Goal: Information Seeking & Learning: Understand process/instructions

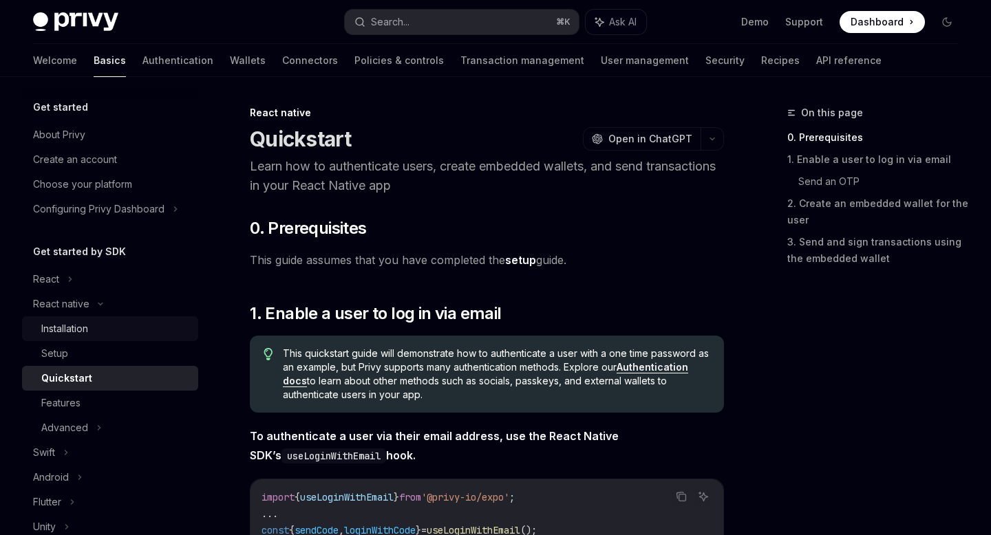
click at [76, 332] on div "Installation" at bounding box center [64, 329] width 47 height 17
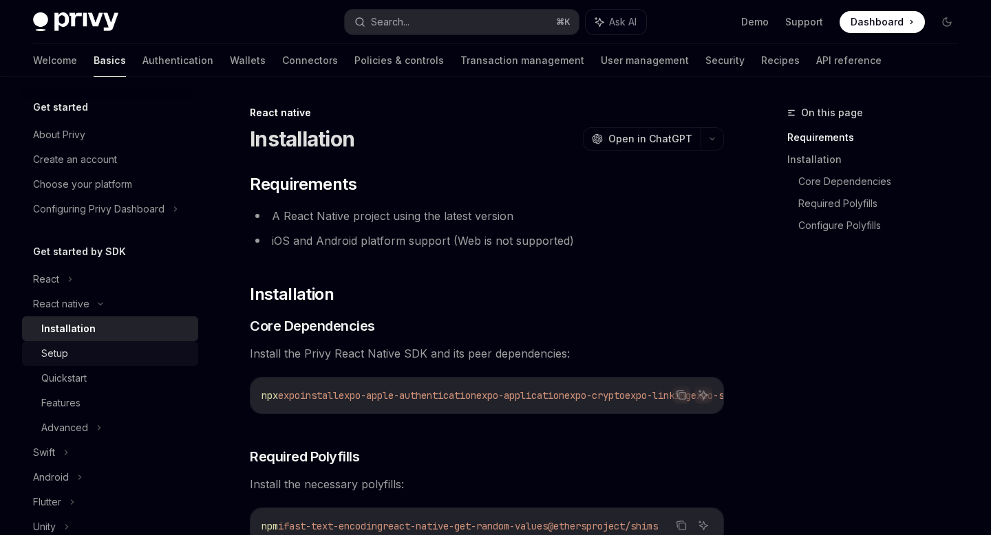
click at [84, 344] on link "Setup" at bounding box center [110, 353] width 176 height 25
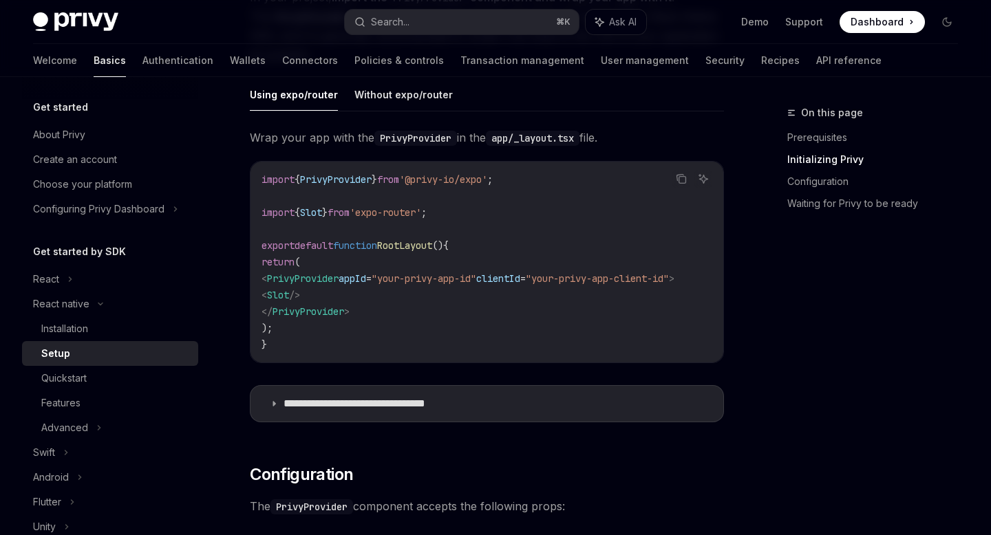
scroll to position [0, 23]
click at [520, 277] on span "clientId" at bounding box center [498, 278] width 44 height 12
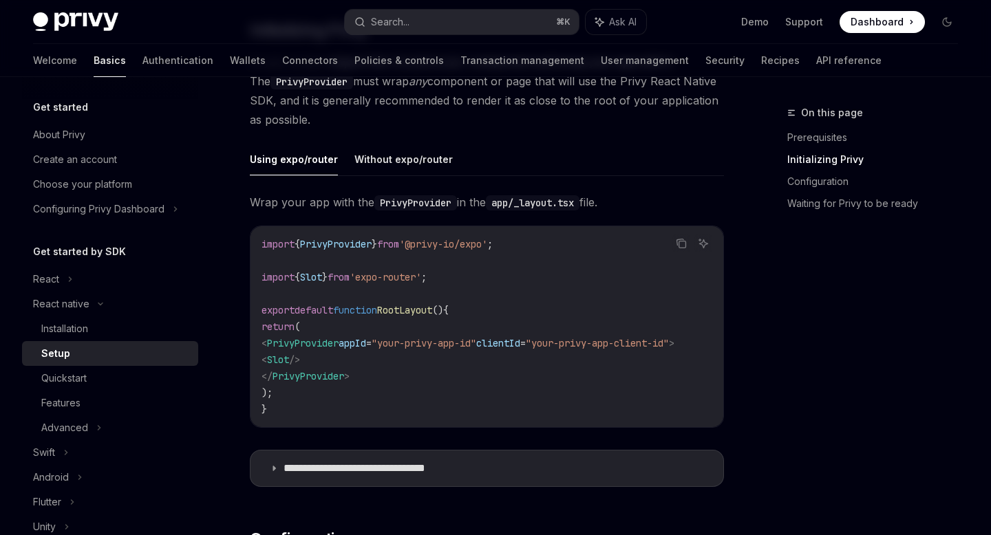
scroll to position [324, 0]
click at [412, 275] on span "'expo-router'" at bounding box center [386, 275] width 72 height 12
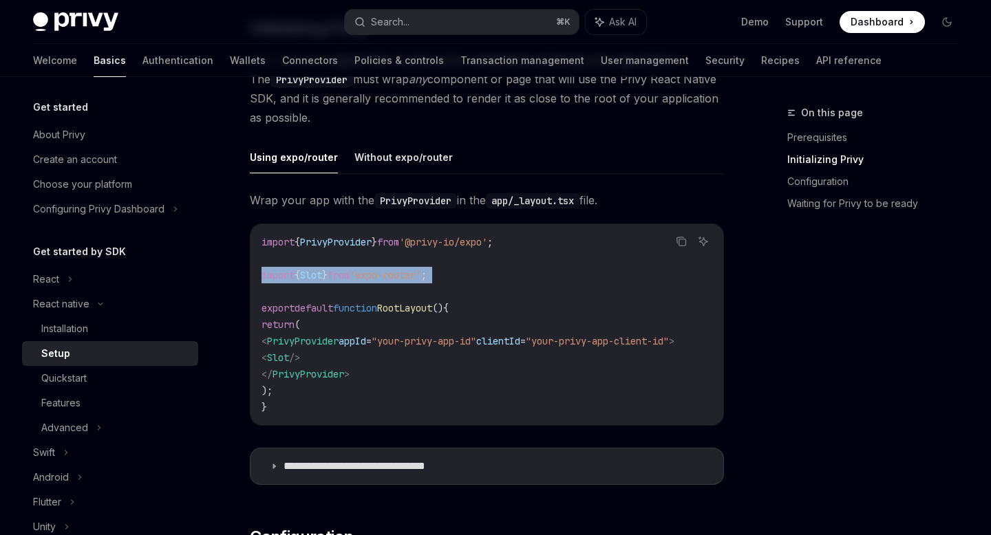
click at [412, 275] on span "'expo-router'" at bounding box center [386, 275] width 72 height 12
copy code "import { Slot } from 'expo-router' ;"
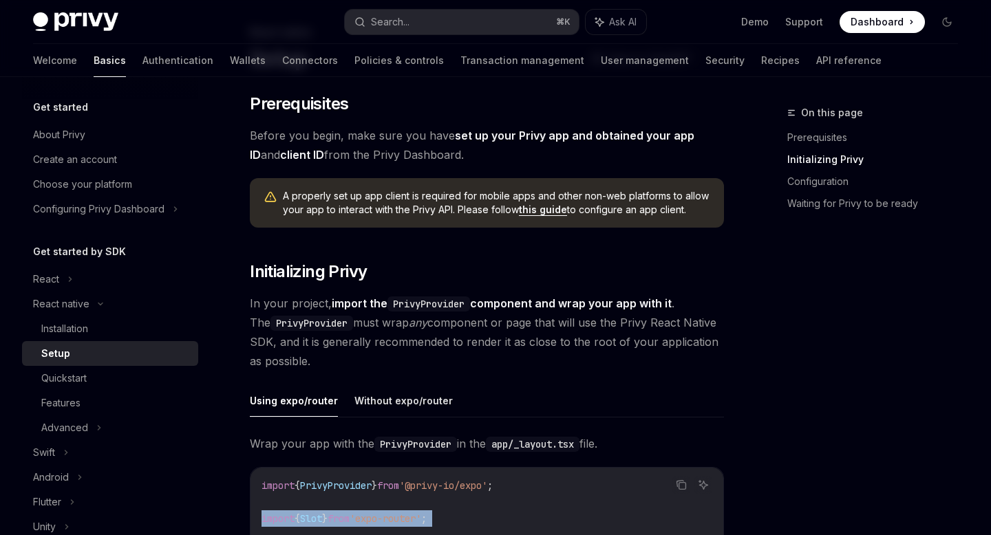
scroll to position [0, 0]
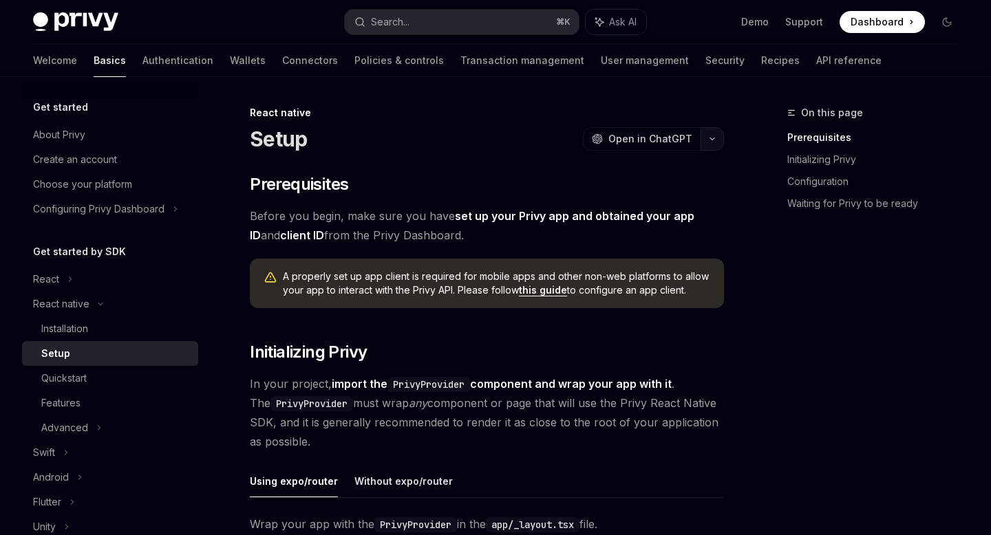
click at [713, 133] on button "button" at bounding box center [712, 138] width 23 height 23
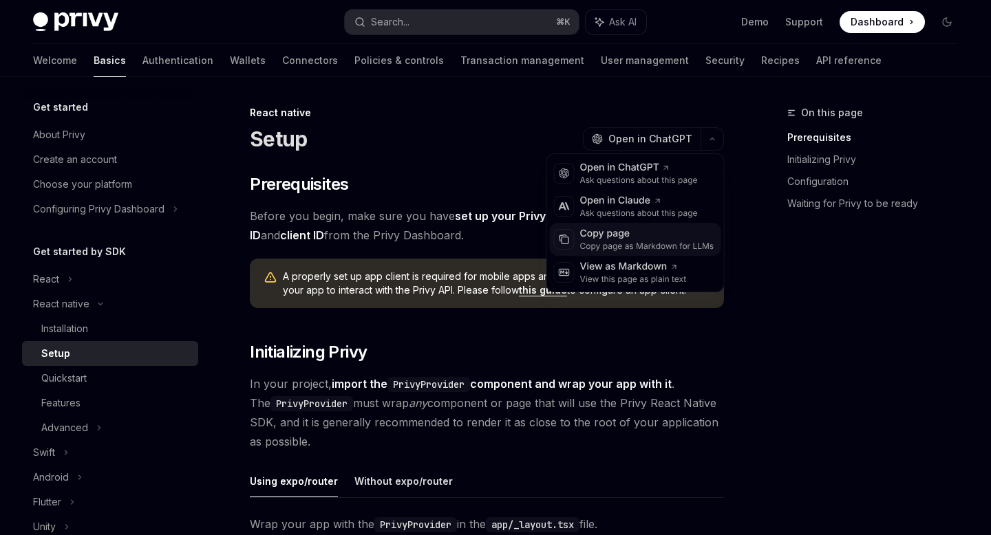
click at [624, 239] on div "Copy page" at bounding box center [647, 234] width 134 height 14
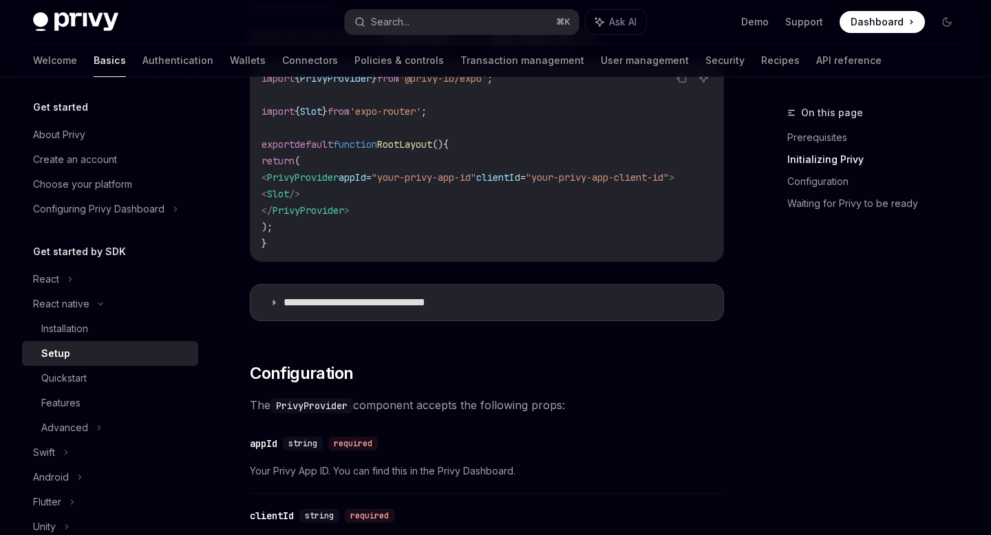
scroll to position [661, 0]
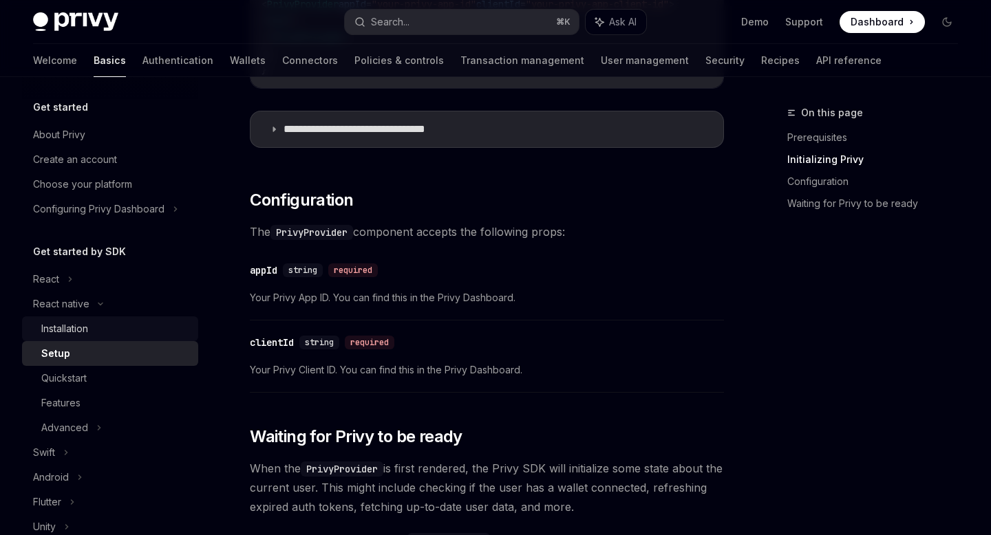
click at [114, 340] on link "Installation" at bounding box center [110, 329] width 176 height 25
click at [111, 333] on div "Installation" at bounding box center [115, 329] width 149 height 17
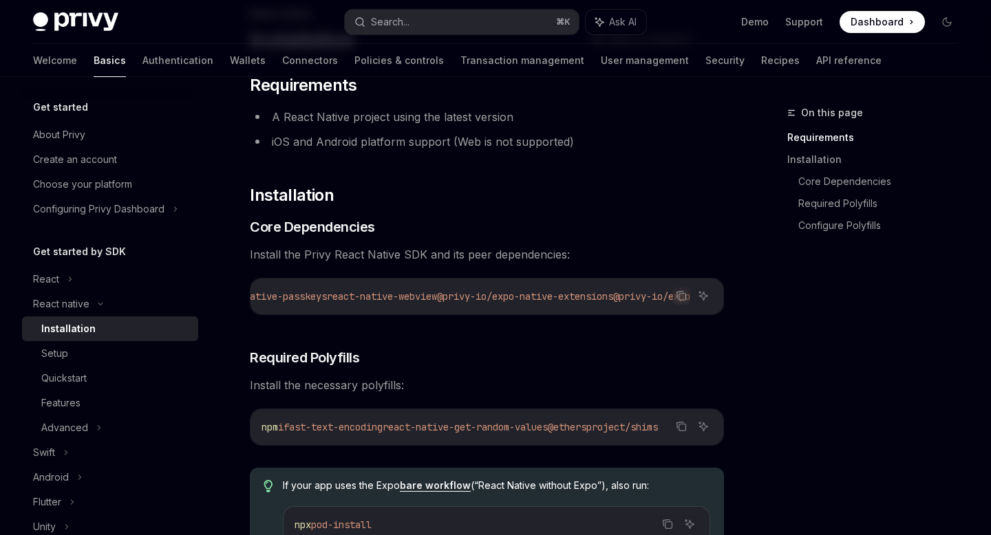
scroll to position [0, 785]
click at [680, 297] on icon "Copy the contents from the code block" at bounding box center [681, 295] width 11 height 11
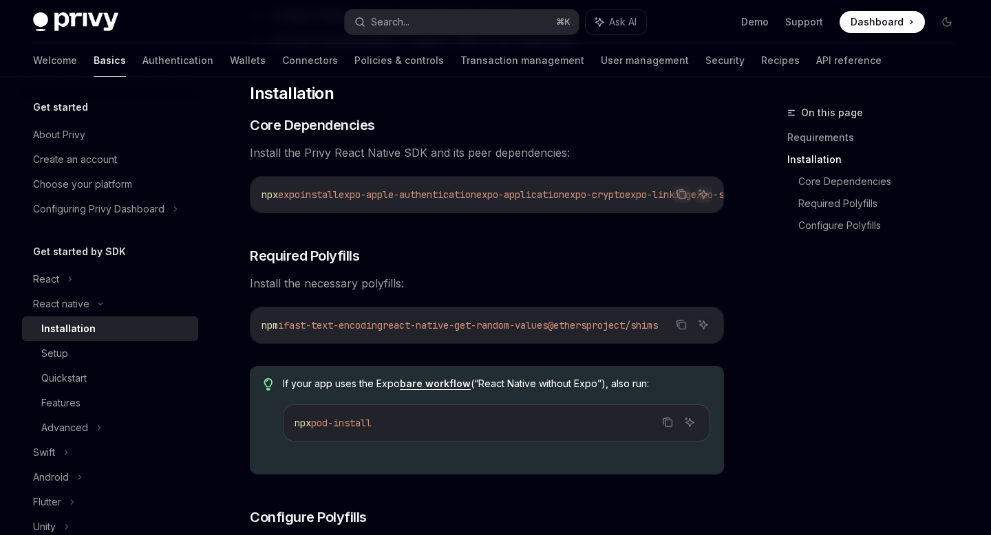
scroll to position [0, 10]
click at [682, 330] on icon "Copy the contents from the code block" at bounding box center [681, 324] width 11 height 11
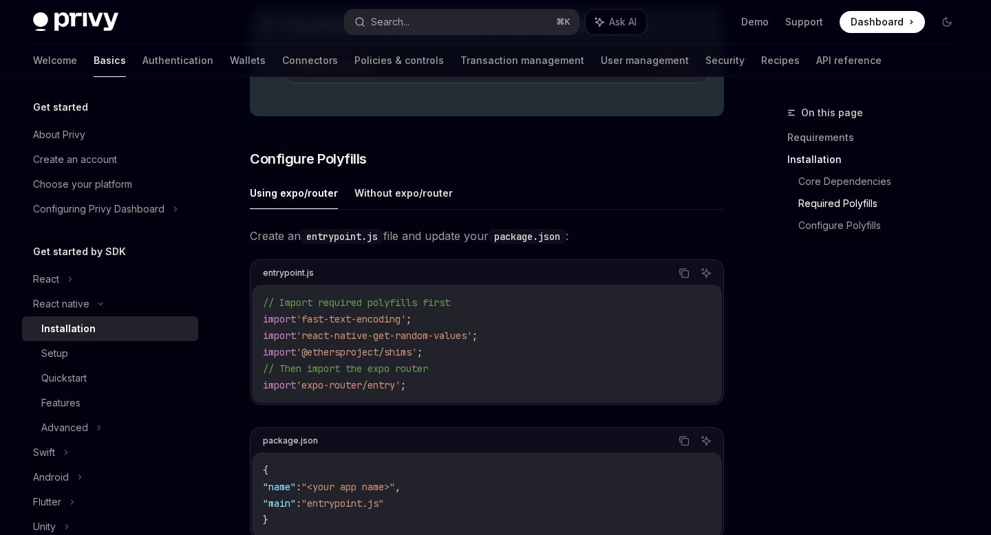
scroll to position [575, 0]
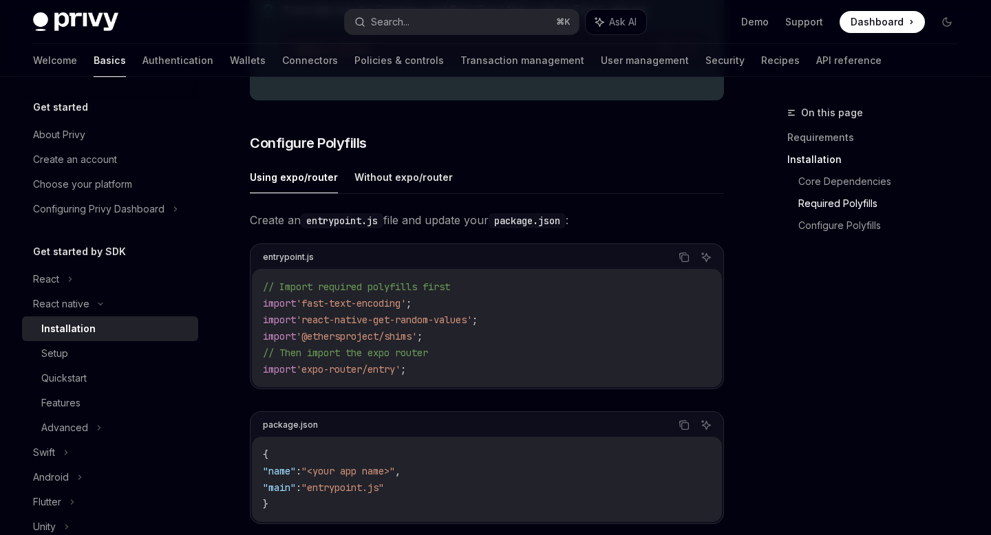
click at [693, 266] on div "Copy Ask AI" at bounding box center [514, 257] width 401 height 18
click at [678, 269] on div "entrypoint.js Copy Ask AI" at bounding box center [487, 257] width 470 height 23
click at [690, 266] on button "Copy the contents from the code block" at bounding box center [684, 257] width 18 height 18
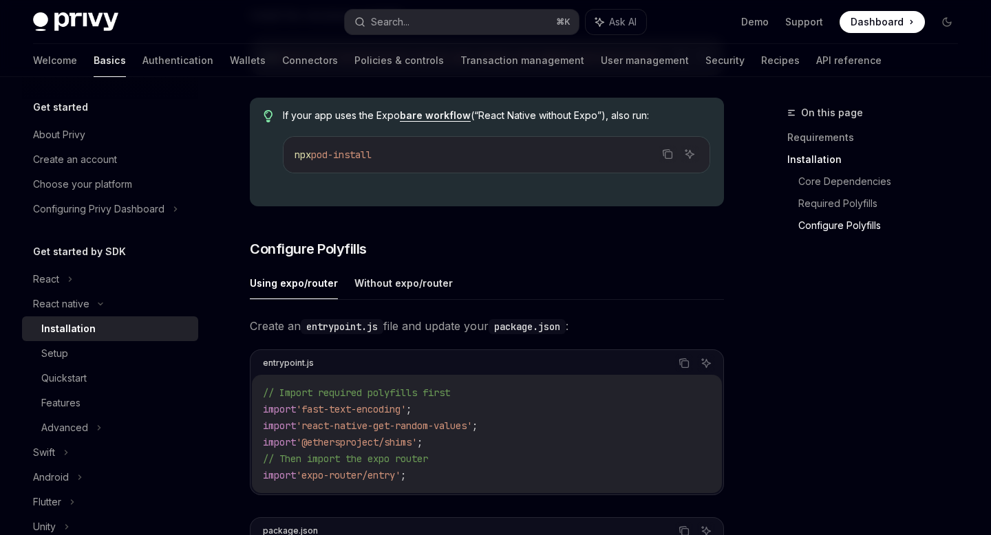
scroll to position [802, 0]
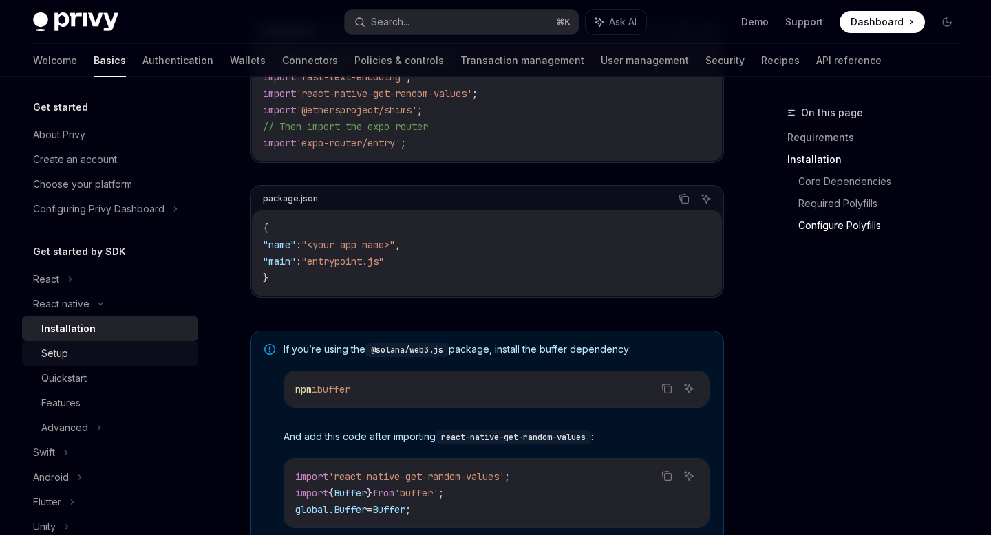
click at [99, 352] on div "Setup" at bounding box center [115, 353] width 149 height 17
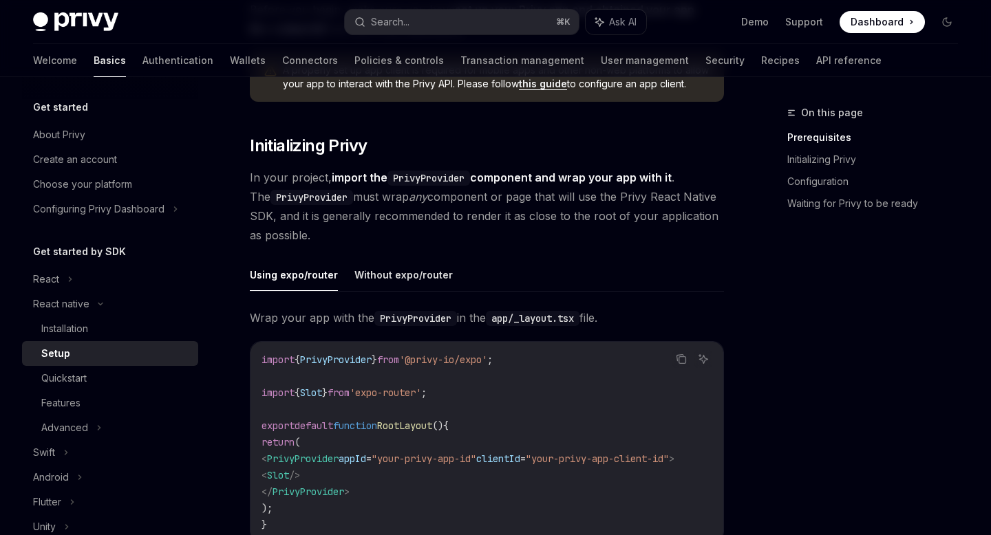
scroll to position [207, 0]
click at [97, 336] on div "Installation" at bounding box center [115, 329] width 149 height 17
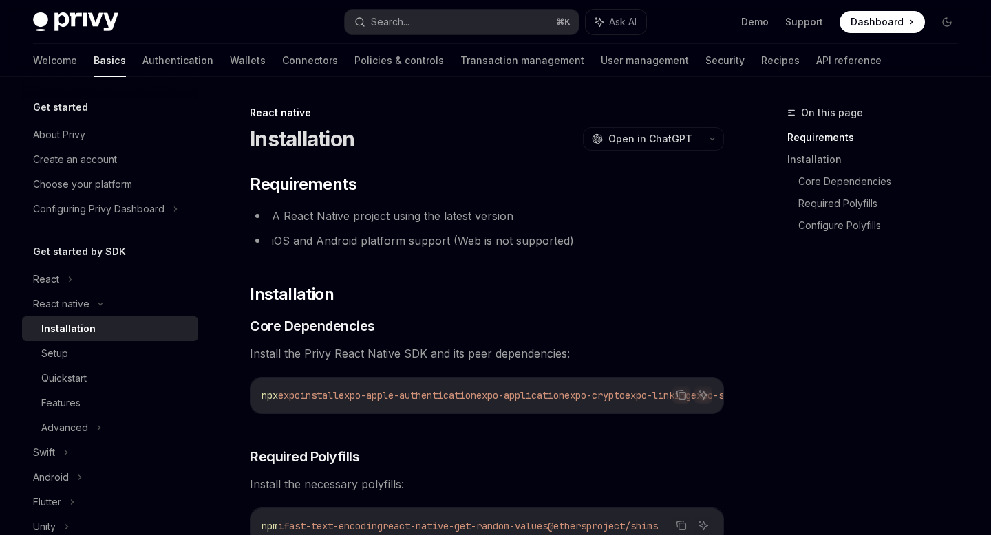
scroll to position [127, 0]
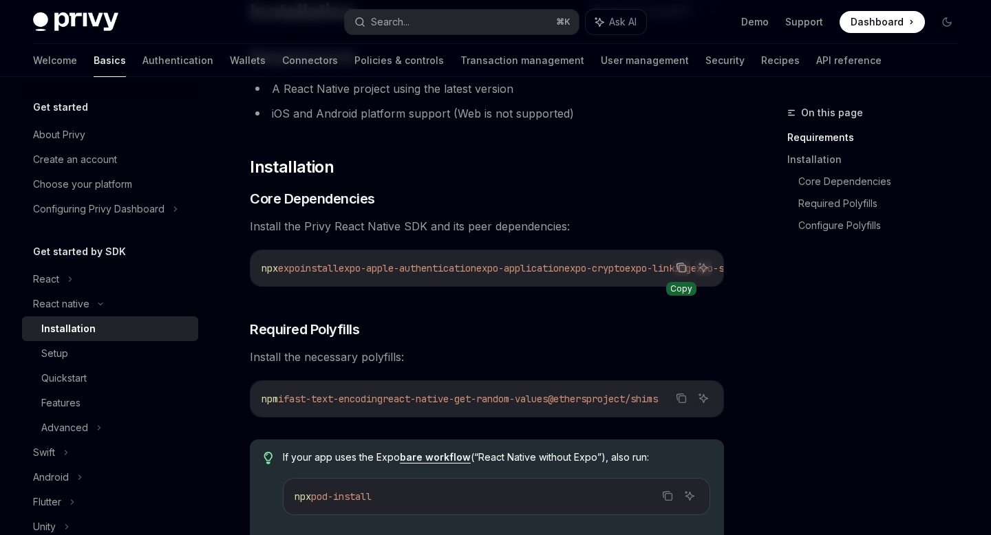
click at [683, 274] on button "Copy the contents from the code block" at bounding box center [681, 268] width 18 height 18
click at [892, 24] on span "Dashboard" at bounding box center [877, 22] width 53 height 14
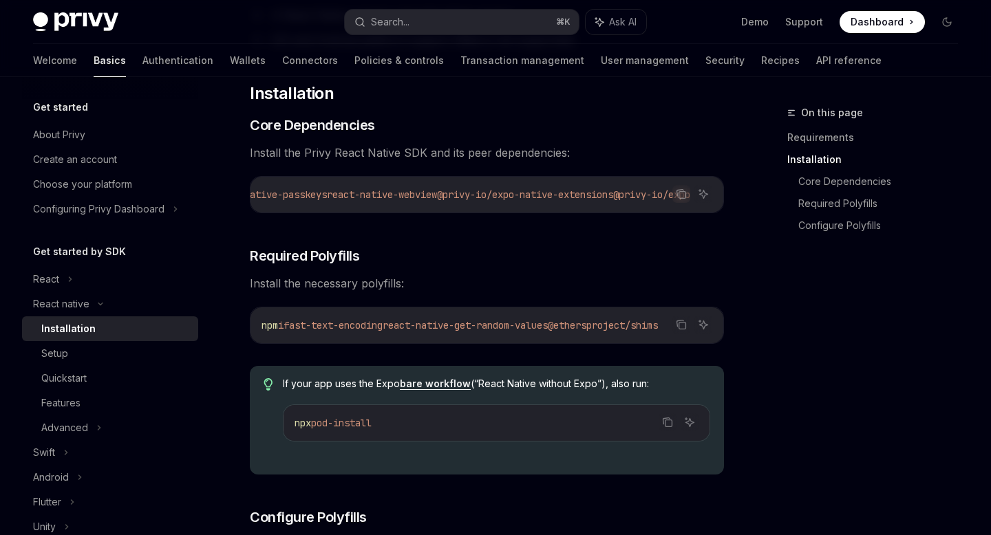
scroll to position [0, 785]
drag, startPoint x: 661, startPoint y: 197, endPoint x: 648, endPoint y: 191, distance: 14.2
click at [648, 191] on span "@privy-io/expo" at bounding box center [651, 195] width 77 height 12
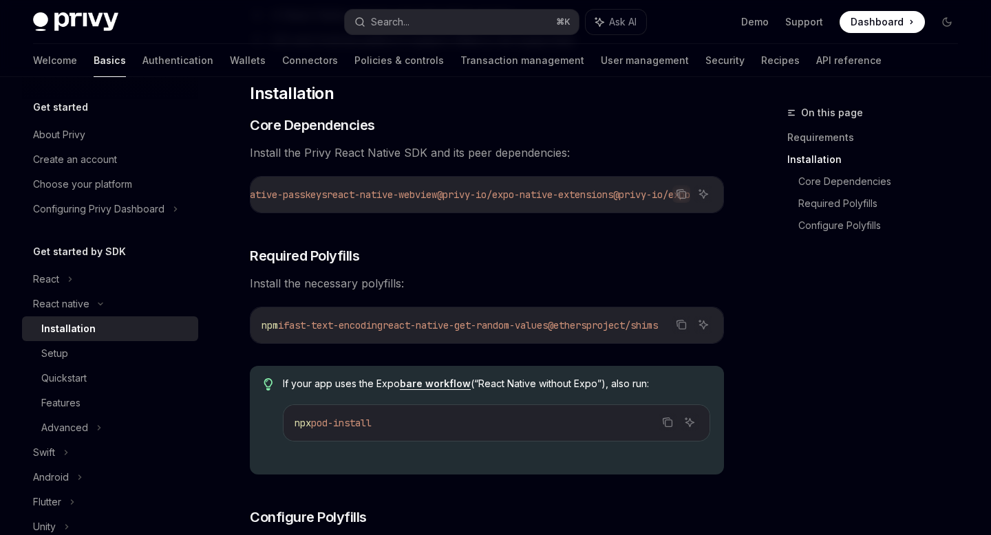
click at [632, 206] on div "npx expo install expo-apple-authentication expo-application expo-crypto expo-li…" at bounding box center [486, 195] width 473 height 36
drag, startPoint x: 603, startPoint y: 200, endPoint x: 693, endPoint y: 205, distance: 89.6
click at [694, 205] on div "npx expo install expo-apple-authentication expo-application expo-crypto expo-li…" at bounding box center [486, 195] width 473 height 36
click at [678, 190] on icon "Copy the contents from the code block" at bounding box center [680, 193] width 7 height 6
click at [683, 328] on icon "Copy the contents from the code block" at bounding box center [682, 326] width 7 height 7
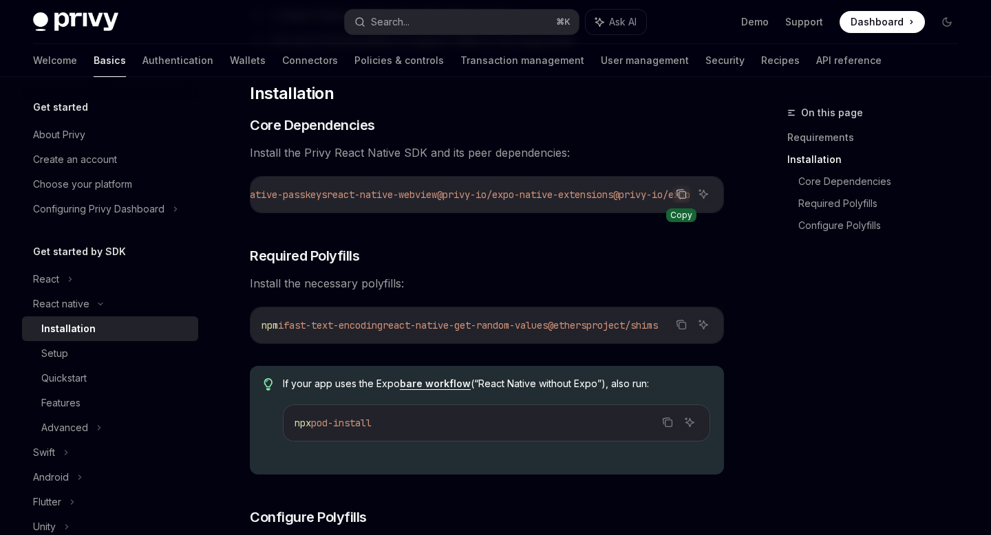
click at [684, 194] on icon "Copy the contents from the code block" at bounding box center [681, 194] width 11 height 11
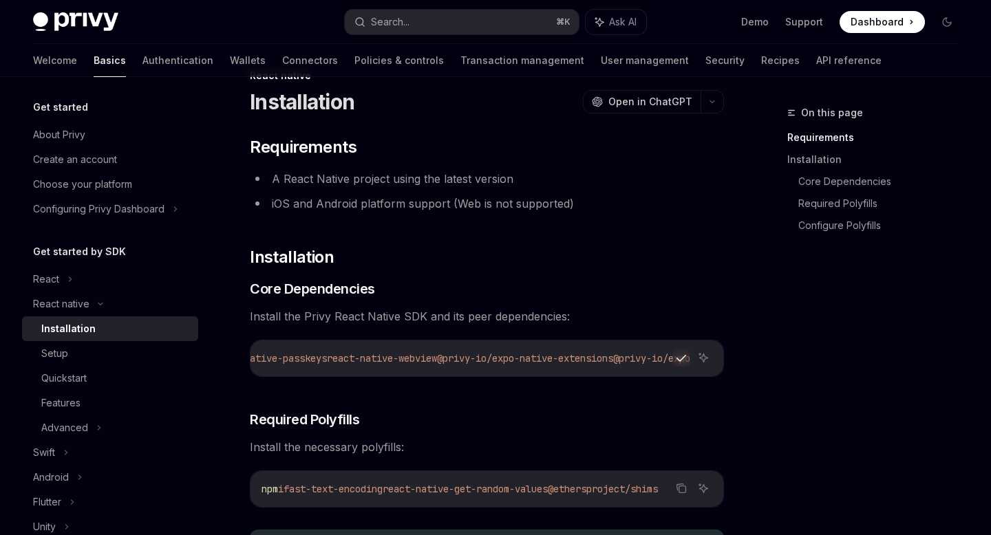
scroll to position [36, 0]
click at [132, 304] on div "React native" at bounding box center [110, 304] width 176 height 25
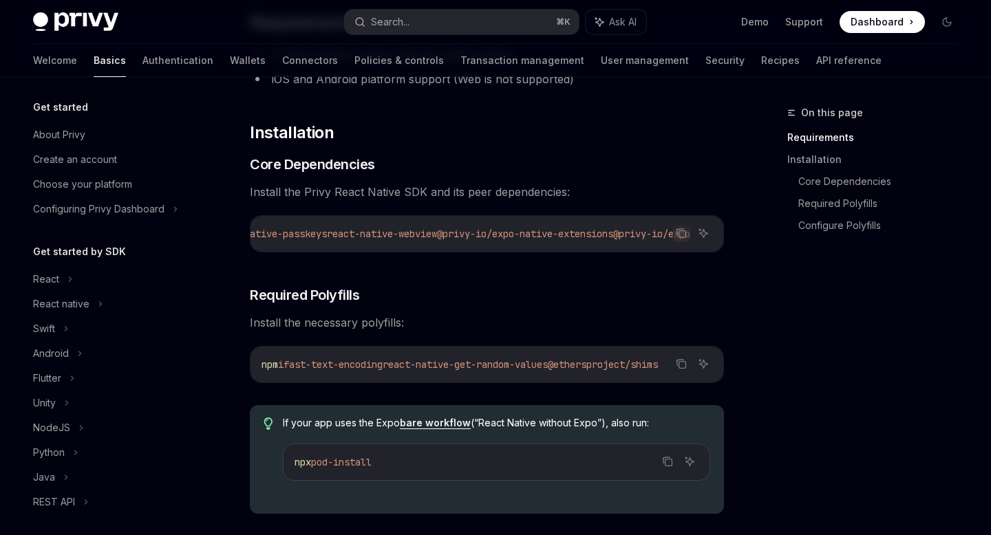
scroll to position [153, 0]
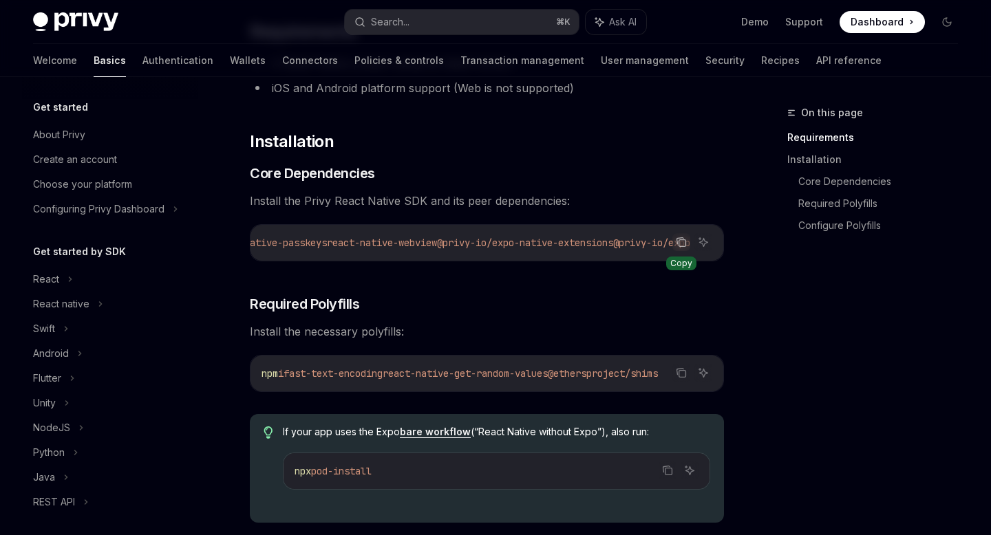
click at [685, 241] on icon "Copy the contents from the code block" at bounding box center [682, 243] width 7 height 7
click at [685, 378] on icon "Copy the contents from the code block" at bounding box center [681, 372] width 11 height 11
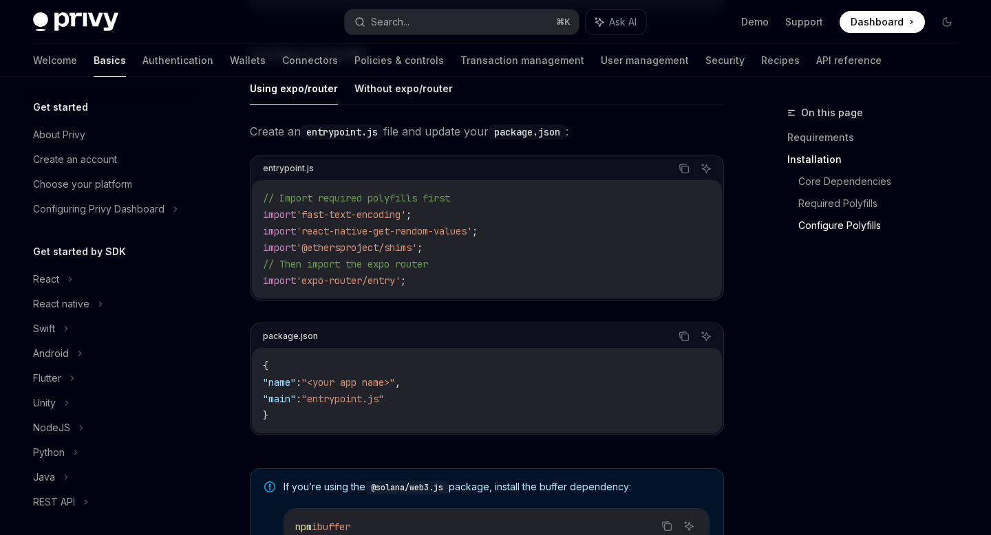
scroll to position [628, 0]
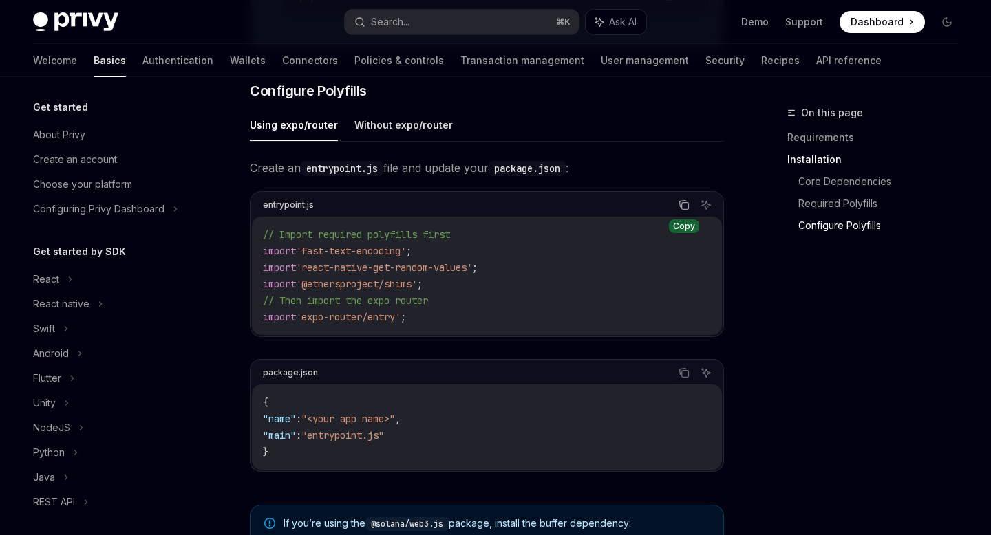
click at [687, 211] on icon "Copy the contents from the code block" at bounding box center [683, 205] width 11 height 11
click at [53, 308] on div "React native" at bounding box center [61, 304] width 56 height 17
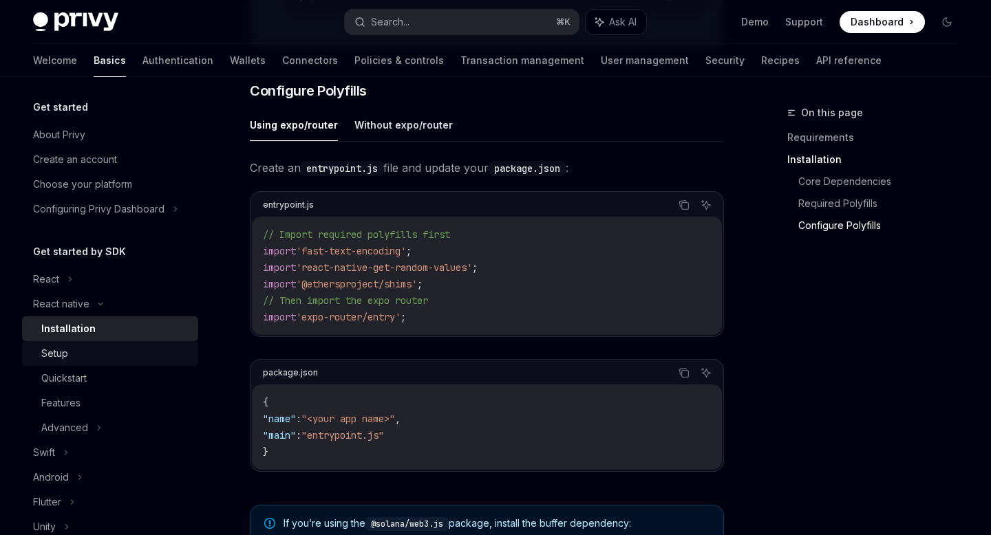
click at [58, 353] on div "Setup" at bounding box center [54, 353] width 27 height 17
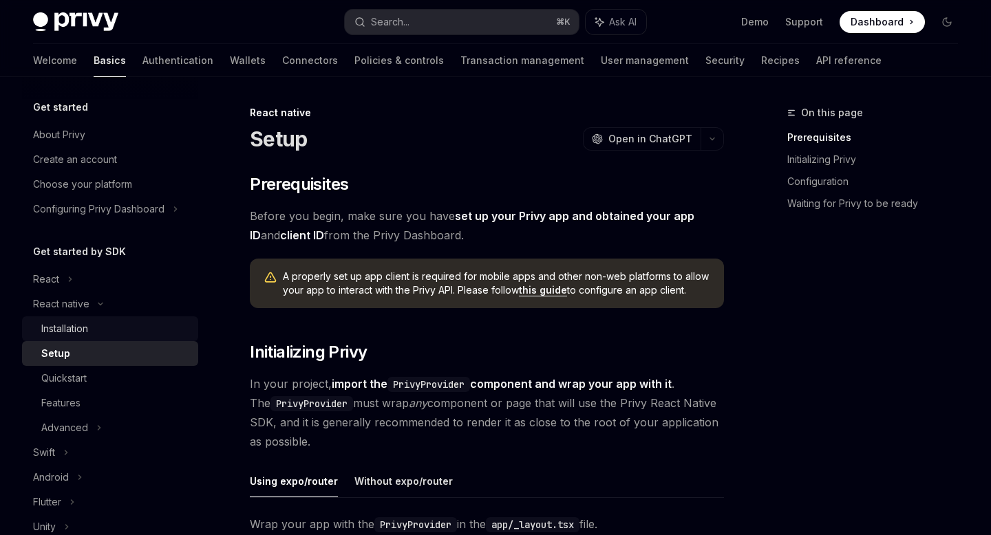
scroll to position [10, 0]
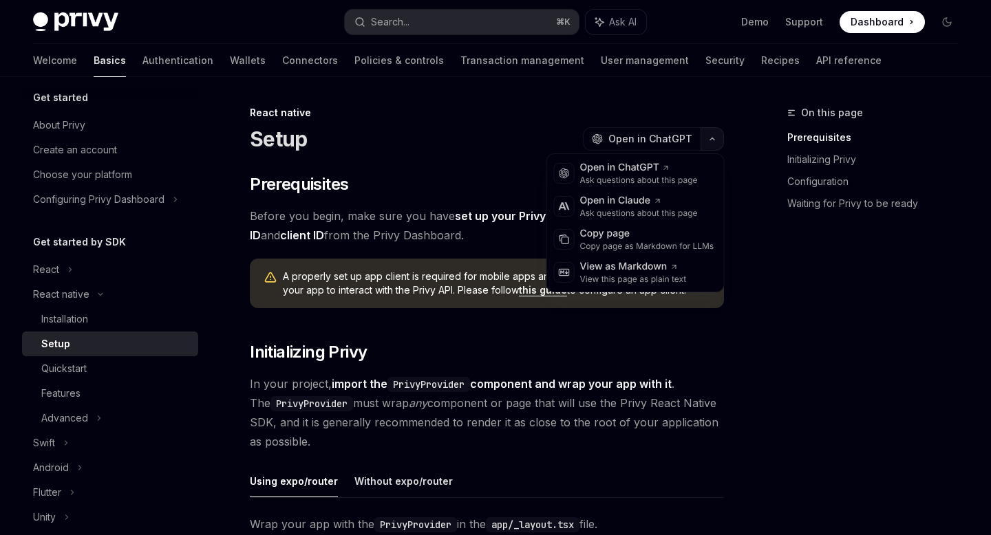
click at [716, 136] on button "button" at bounding box center [712, 138] width 23 height 23
click at [611, 248] on div "Copy page as Markdown for LLMs" at bounding box center [647, 246] width 134 height 11
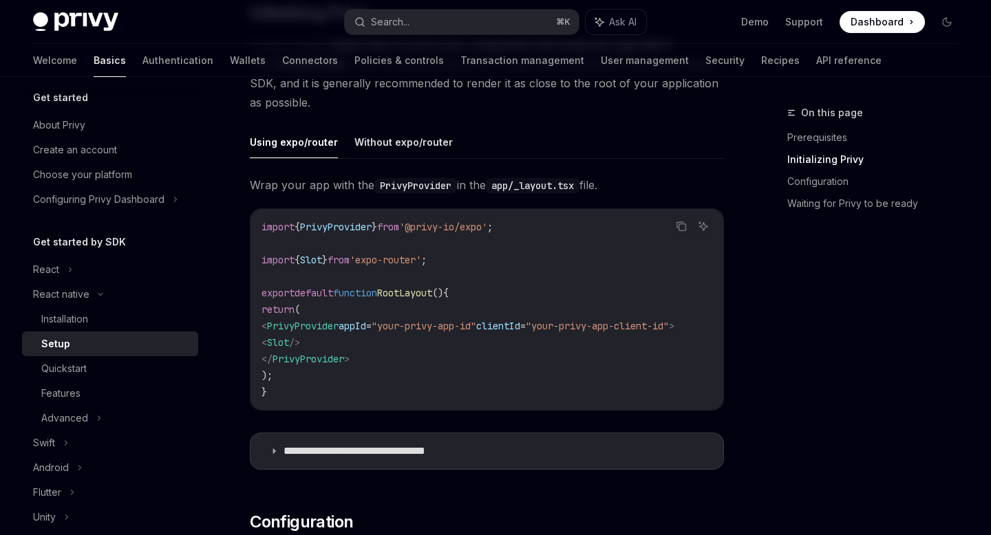
scroll to position [334, 0]
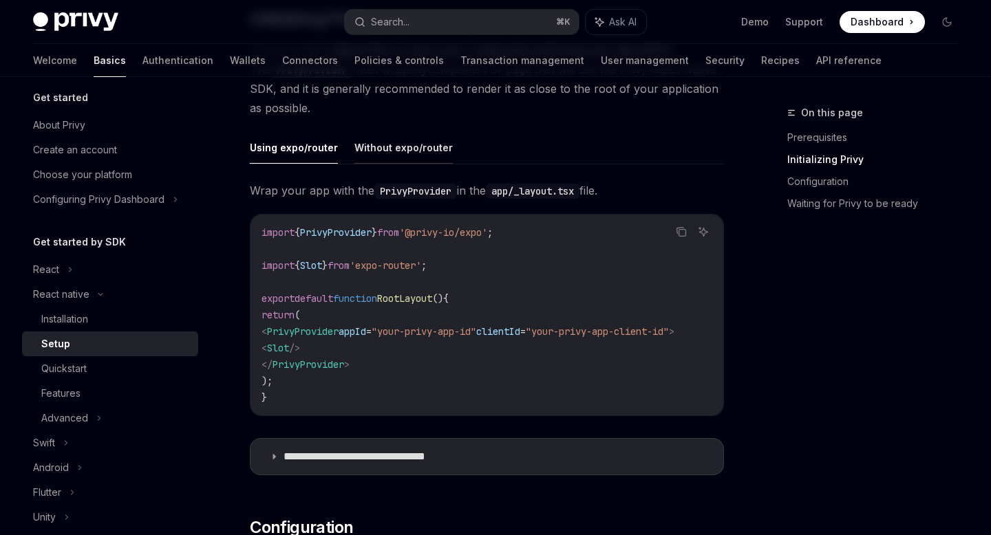
click at [371, 158] on button "Without expo/router" at bounding box center [403, 147] width 98 height 32
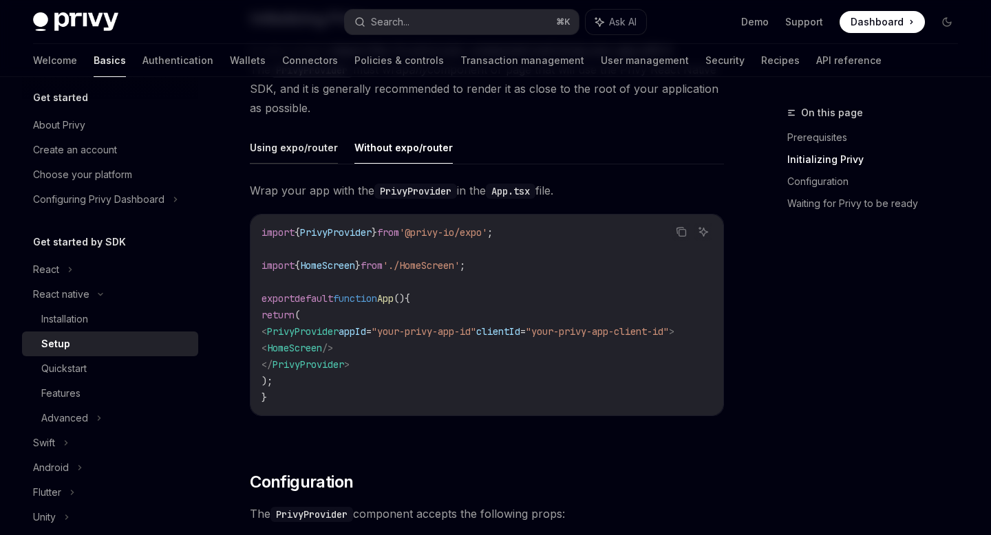
click at [297, 159] on button "Using expo/router" at bounding box center [294, 147] width 88 height 32
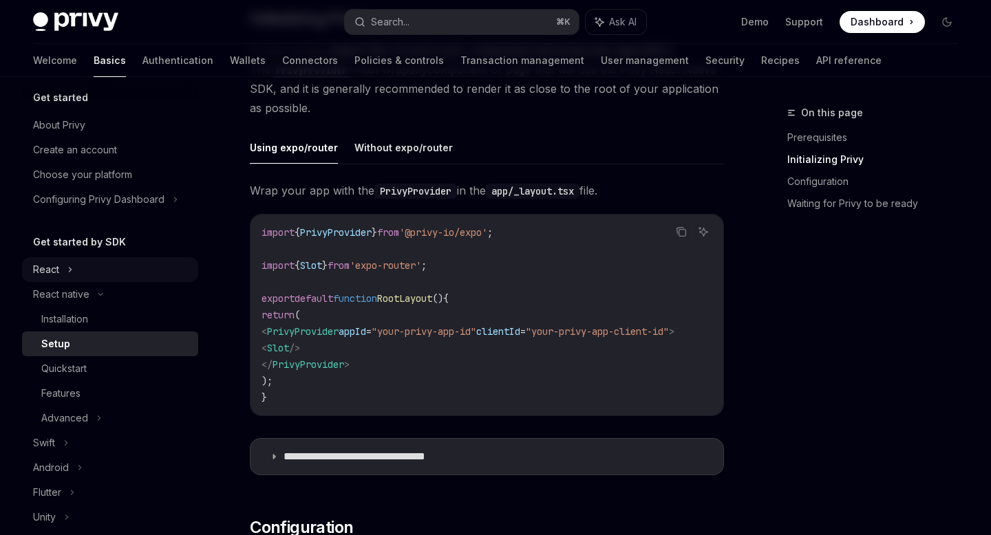
scroll to position [68, 0]
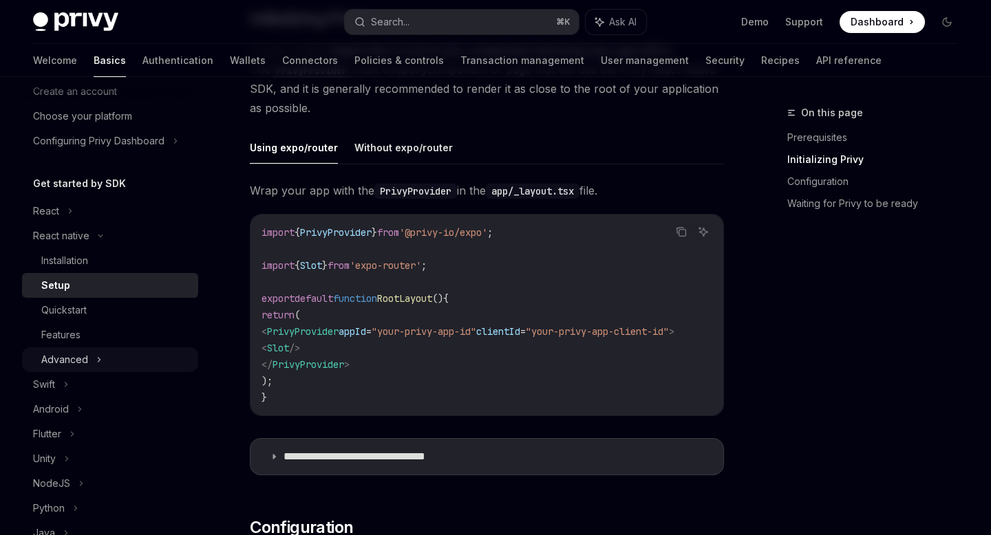
click at [41, 363] on div "Advanced" at bounding box center [64, 360] width 47 height 17
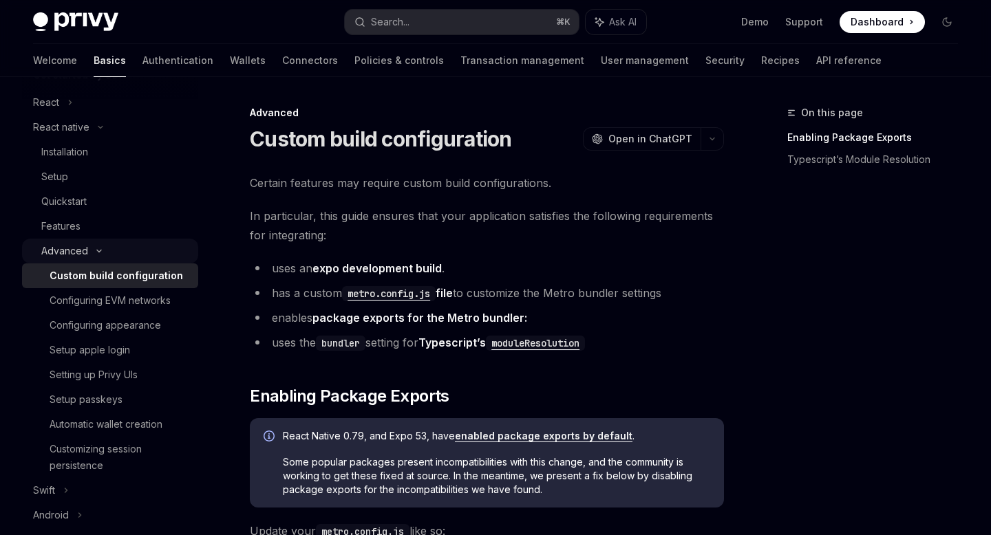
scroll to position [169, 0]
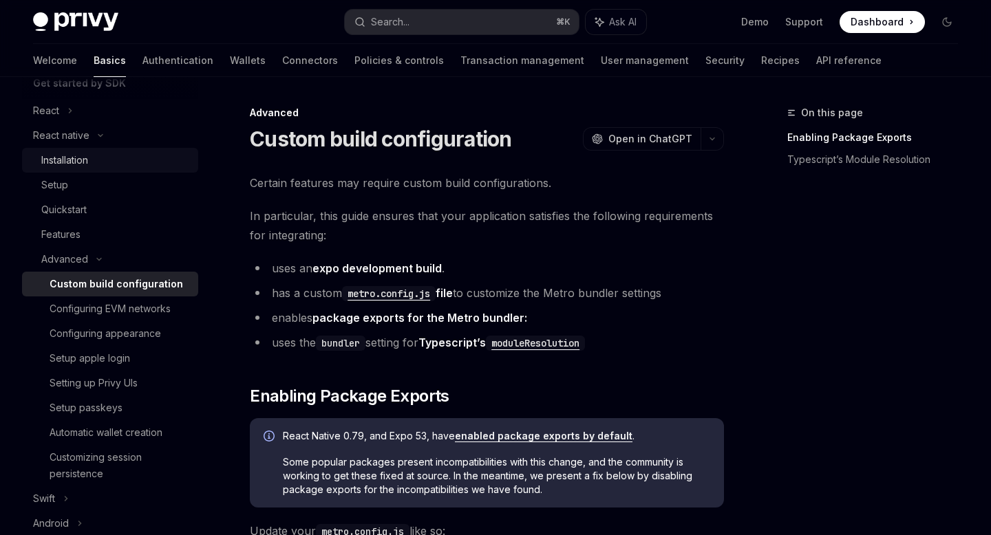
click at [95, 172] on link "Installation" at bounding box center [110, 160] width 176 height 25
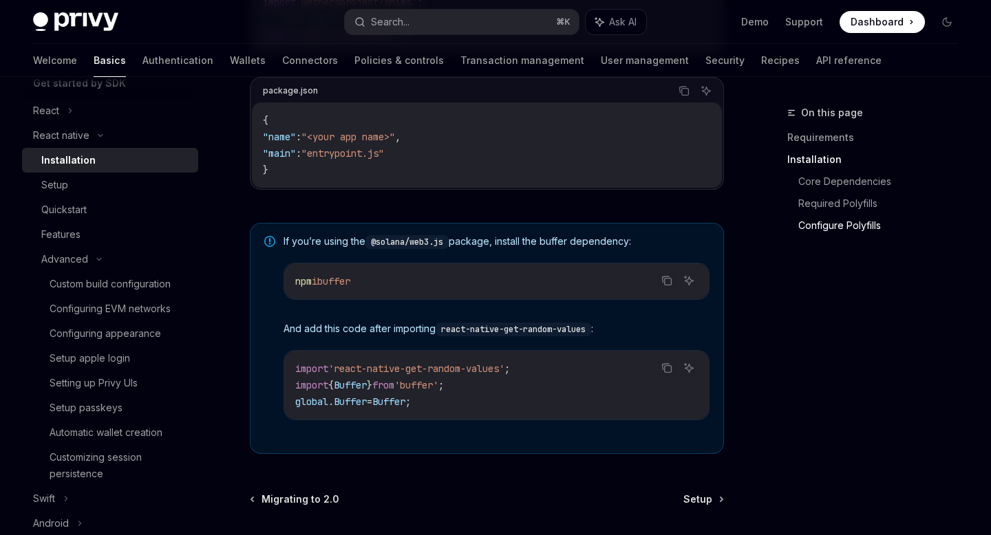
scroll to position [935, 0]
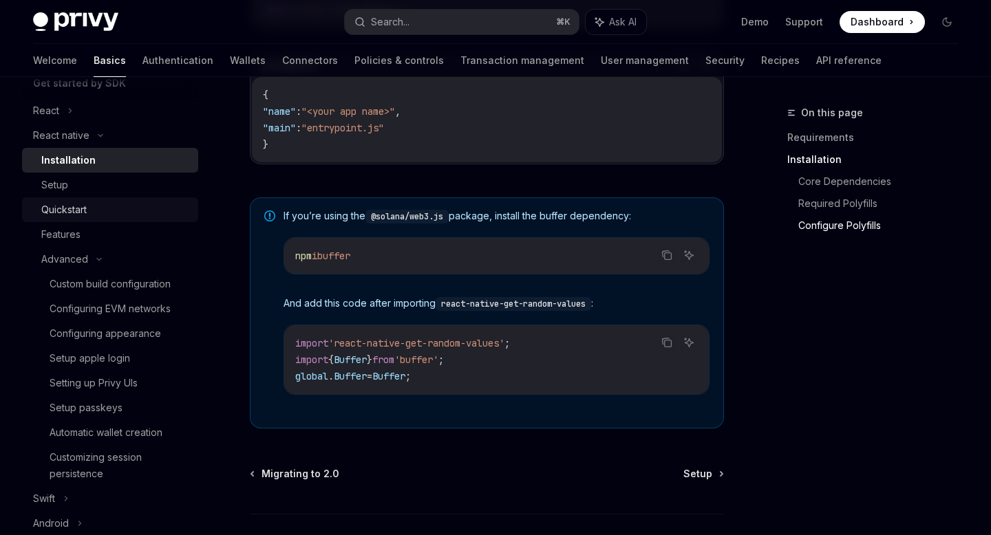
click at [111, 207] on div "Quickstart" at bounding box center [115, 210] width 149 height 17
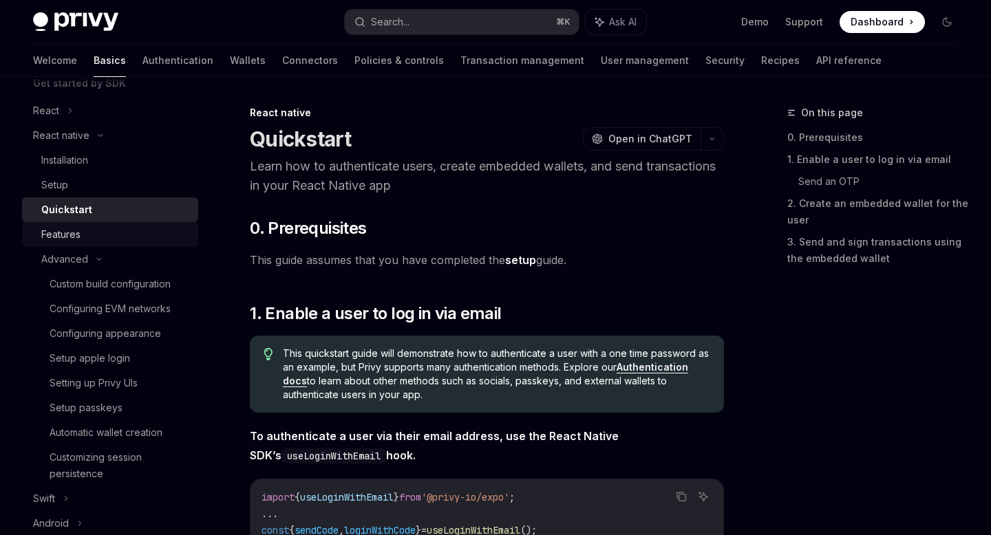
click at [75, 235] on div "Features" at bounding box center [60, 234] width 39 height 17
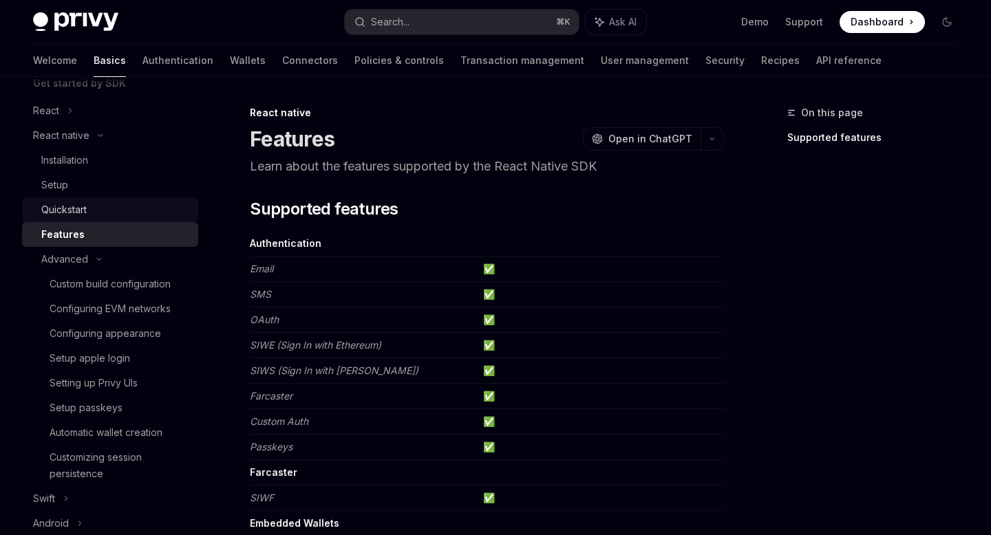
click at [92, 211] on div "Quickstart" at bounding box center [115, 210] width 149 height 17
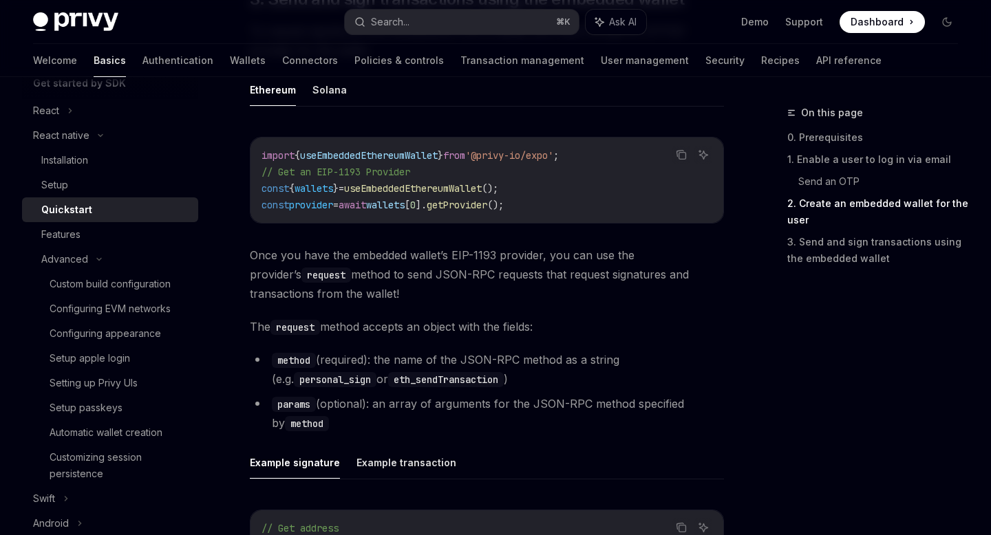
scroll to position [1691, 0]
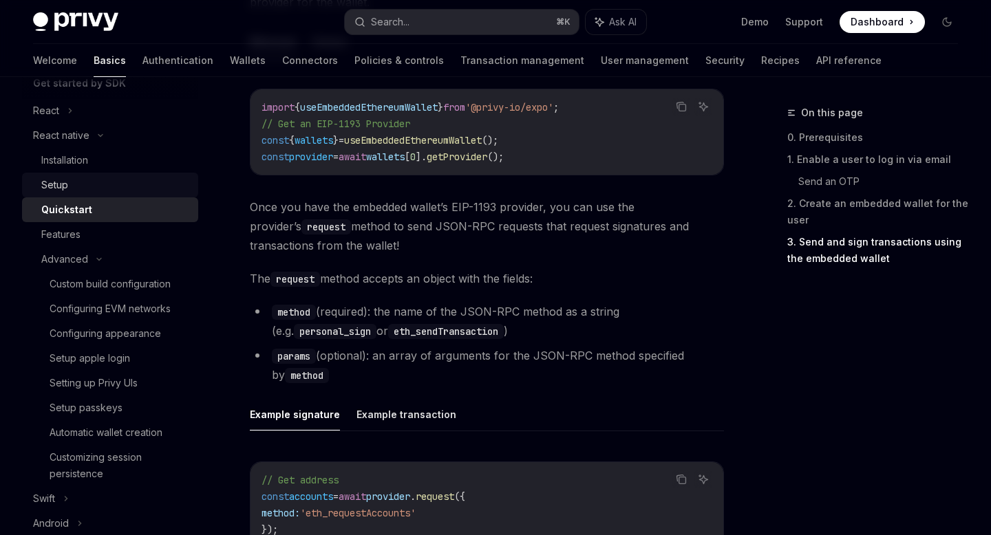
click at [103, 179] on div "Setup" at bounding box center [115, 185] width 149 height 17
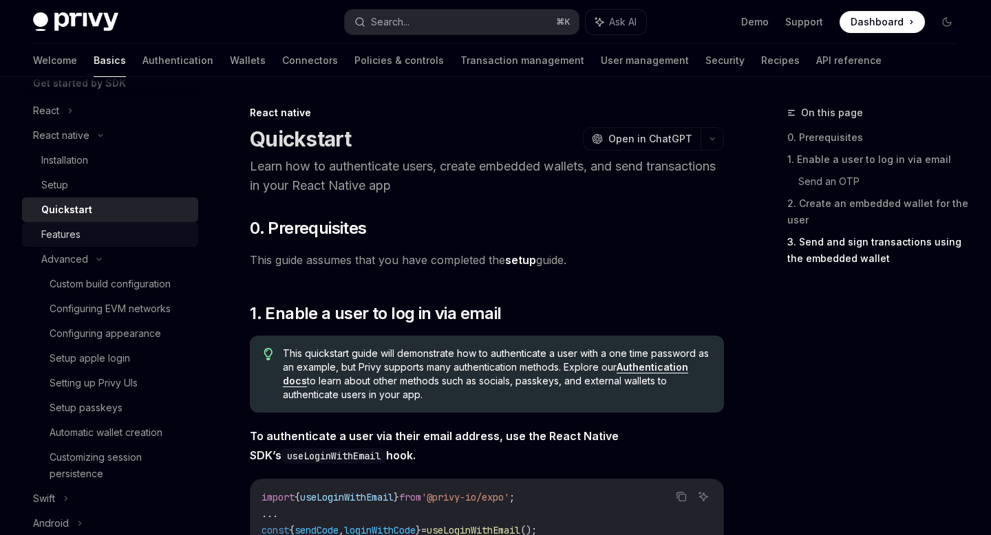
type textarea "*"
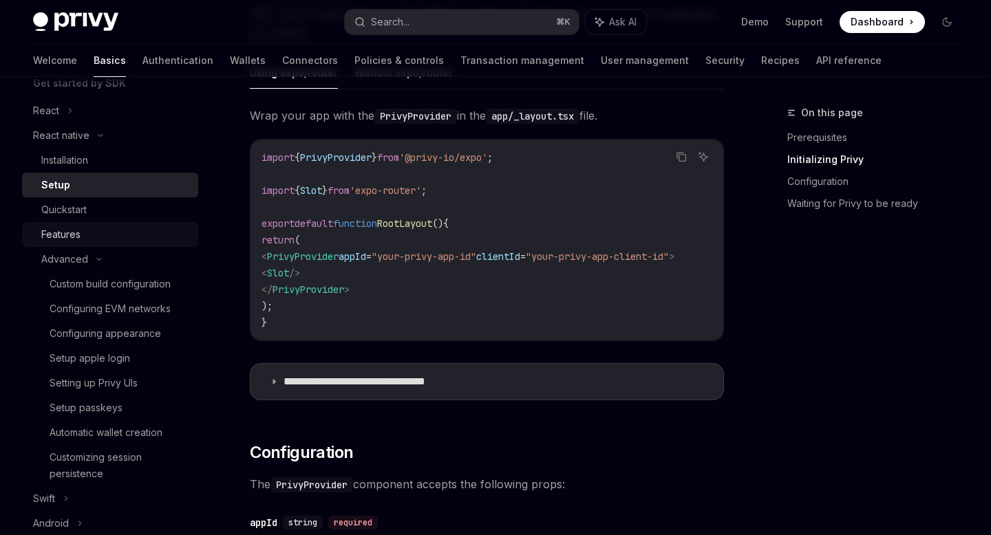
scroll to position [499, 0]
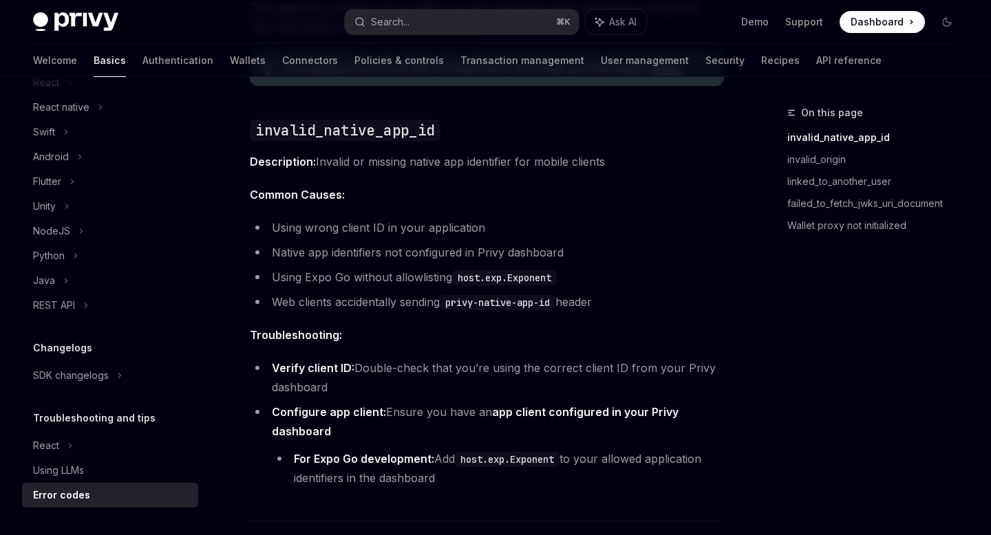
scroll to position [174, 0]
click at [96, 112] on div "React native" at bounding box center [110, 107] width 176 height 25
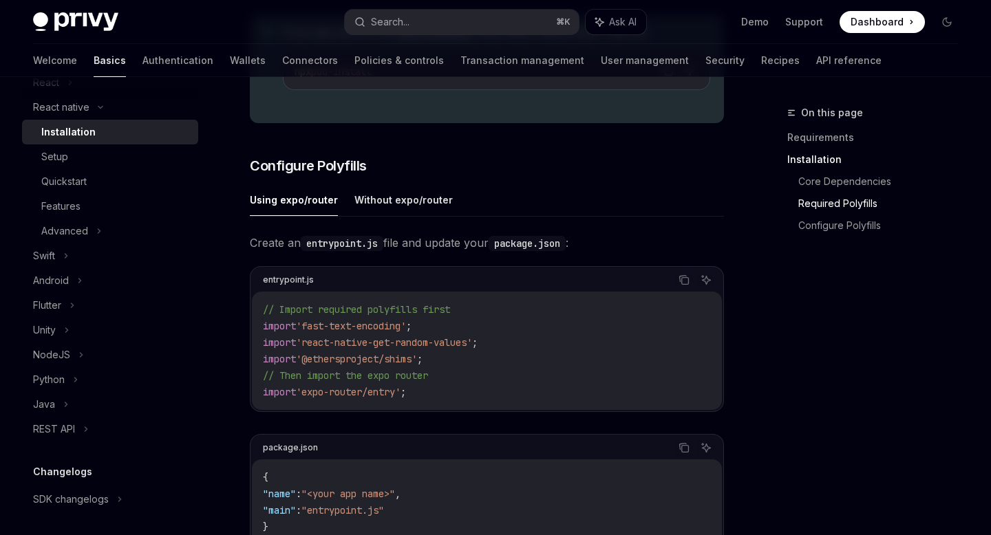
scroll to position [686, 0]
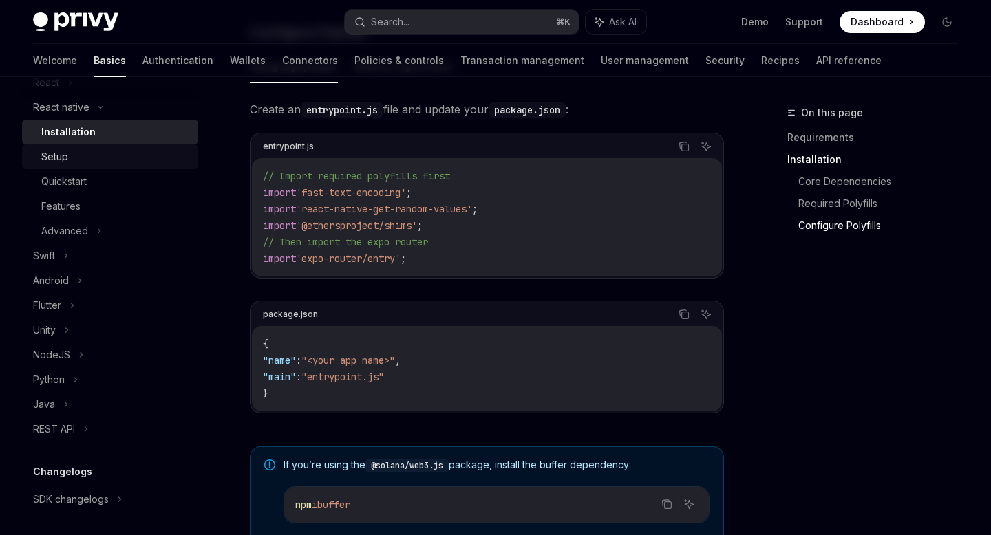
click at [110, 153] on div "Setup" at bounding box center [115, 157] width 149 height 17
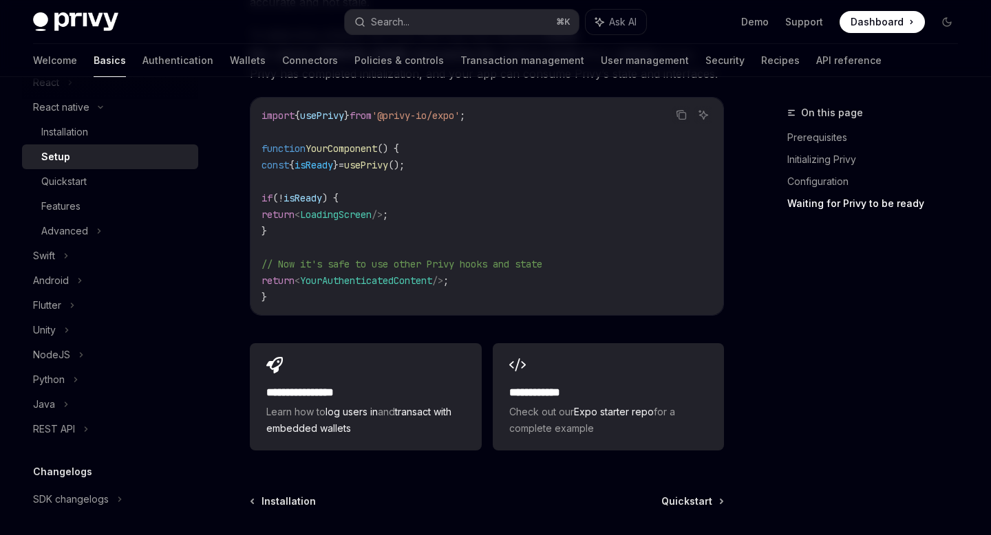
scroll to position [1304, 0]
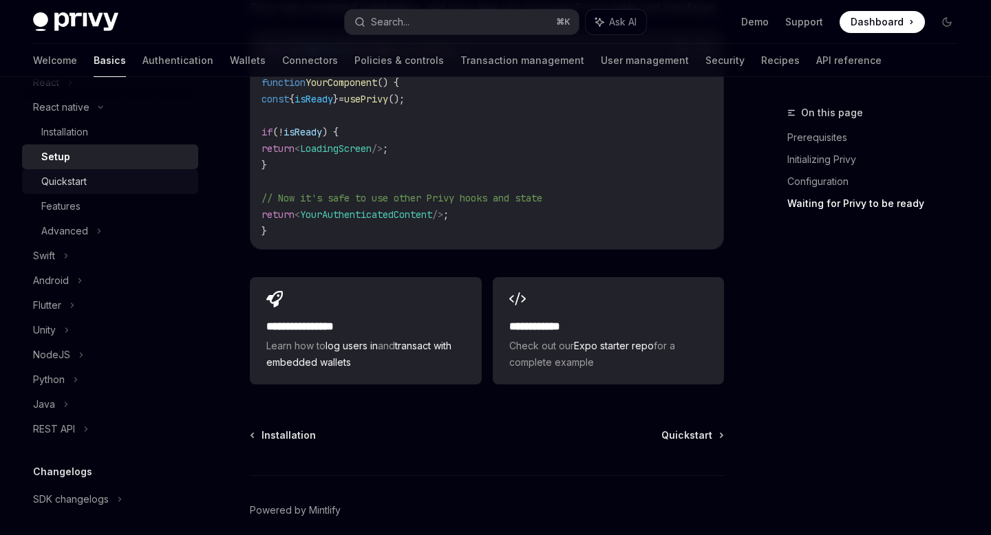
click at [81, 178] on div "Quickstart" at bounding box center [63, 181] width 45 height 17
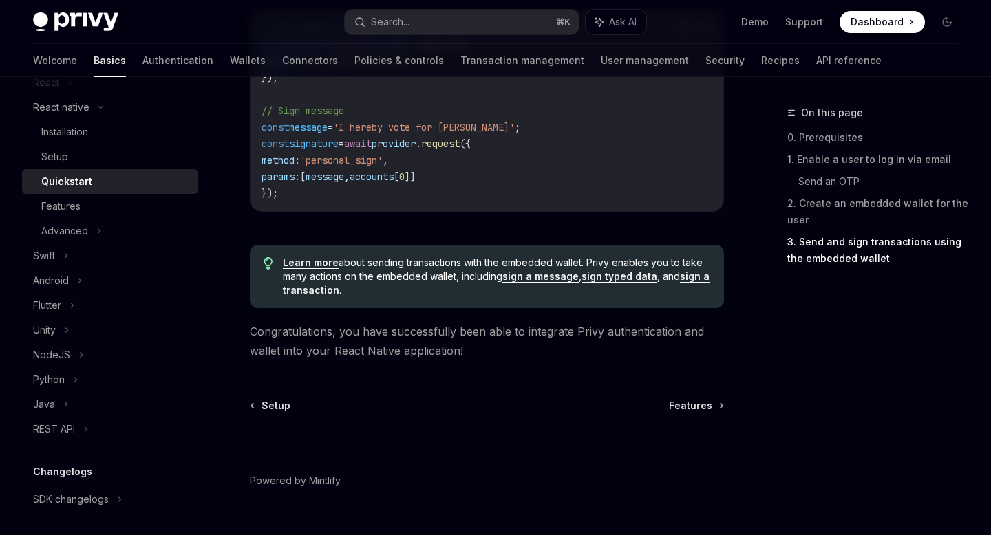
scroll to position [2172, 0]
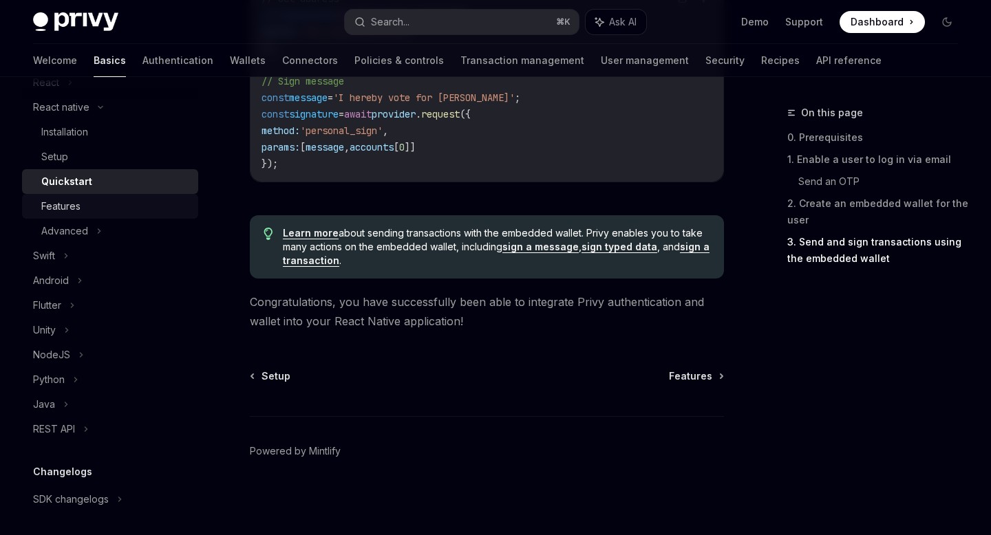
click at [92, 214] on div "Features" at bounding box center [115, 206] width 149 height 17
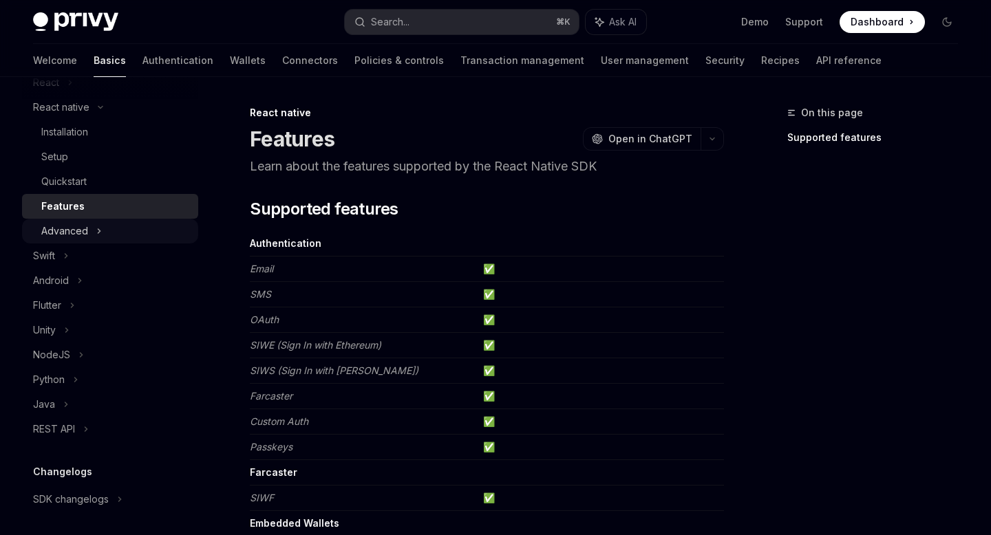
click at [87, 235] on div "Advanced" at bounding box center [110, 231] width 176 height 25
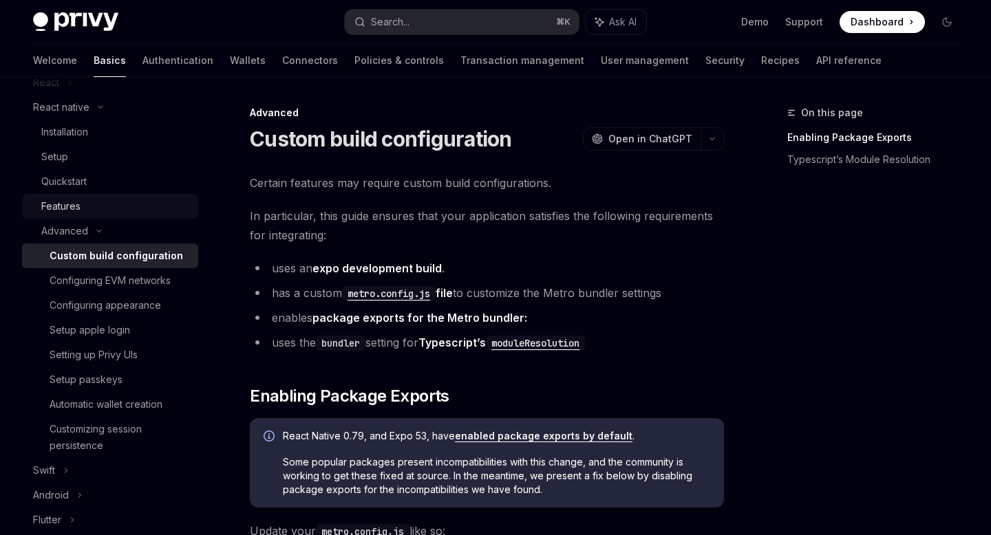
click at [86, 195] on link "Features" at bounding box center [110, 206] width 176 height 25
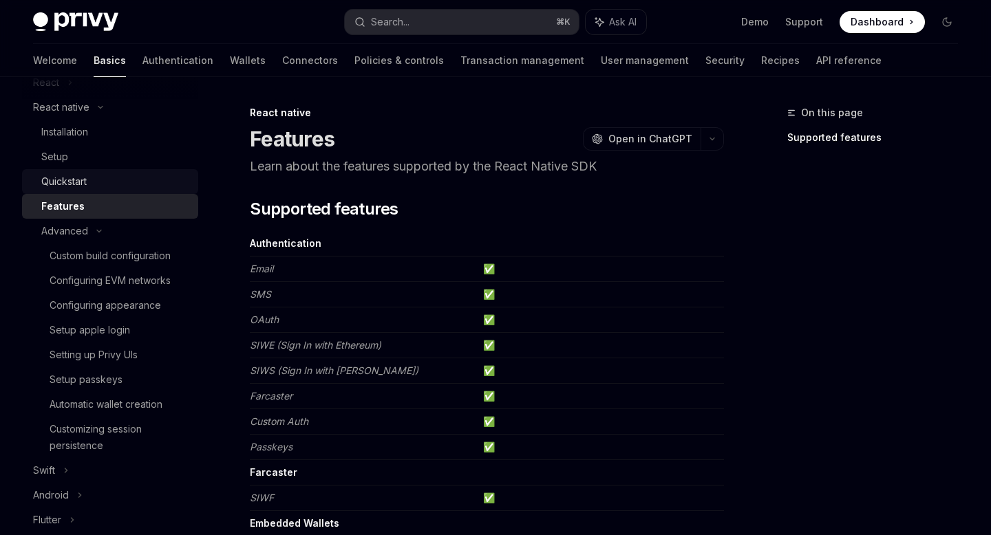
click at [84, 183] on div "Quickstart" at bounding box center [63, 181] width 45 height 17
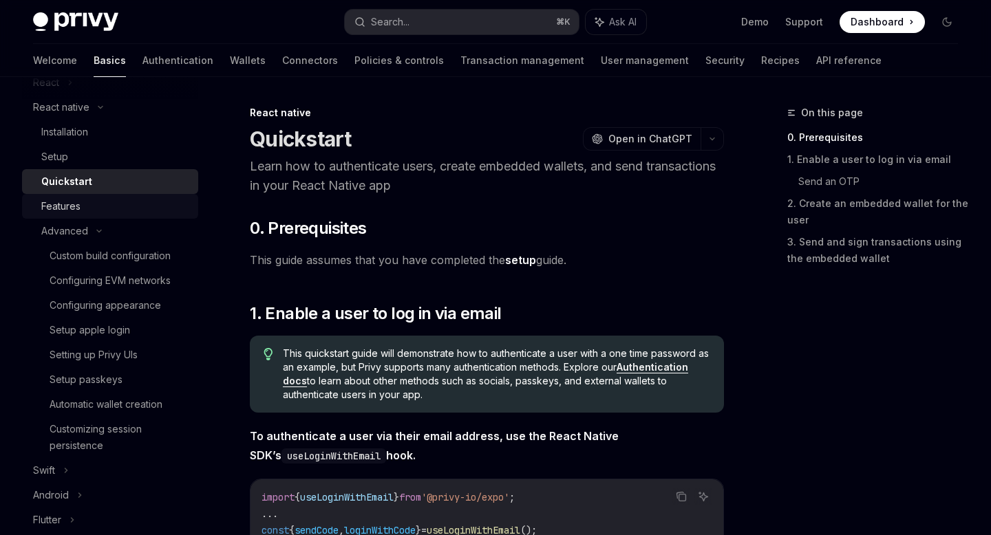
click at [84, 204] on div "Features" at bounding box center [115, 206] width 149 height 17
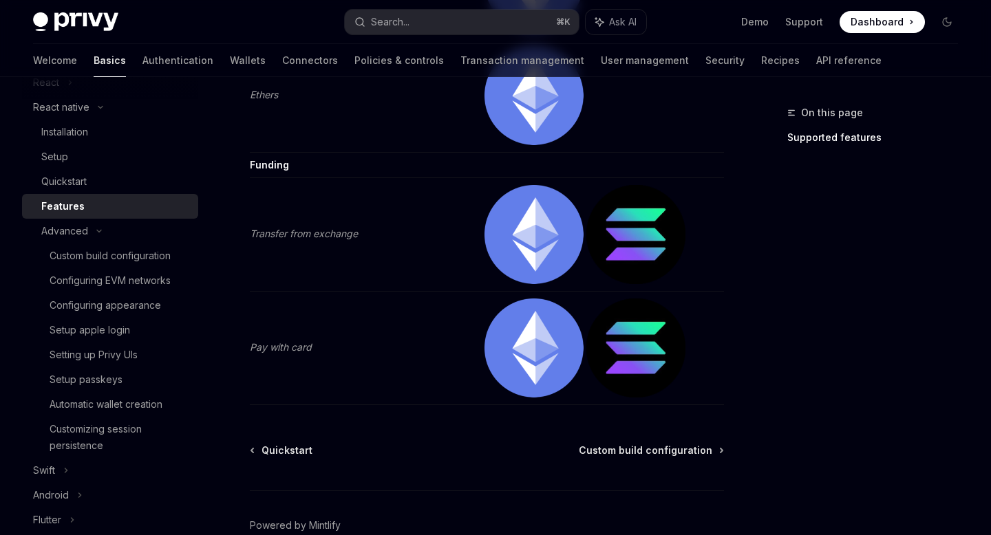
scroll to position [2300, 0]
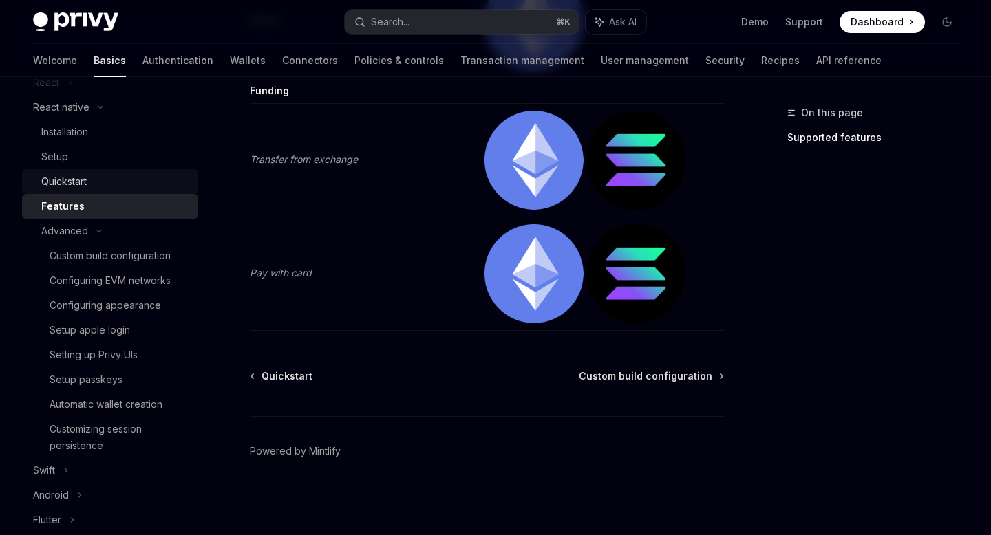
click at [111, 175] on div "Quickstart" at bounding box center [115, 181] width 149 height 17
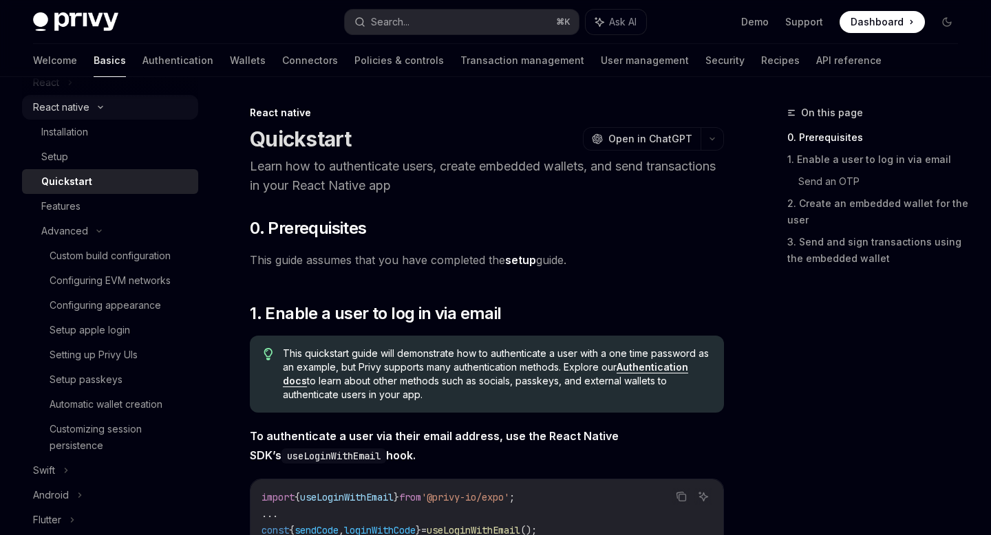
click at [63, 113] on div "React native" at bounding box center [61, 107] width 56 height 17
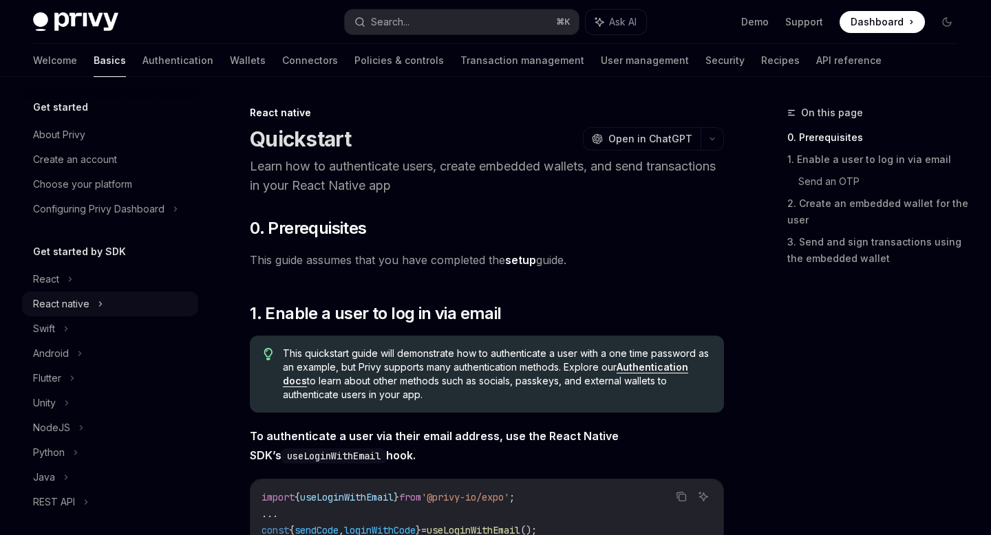
click at [63, 299] on div "React native" at bounding box center [61, 304] width 56 height 17
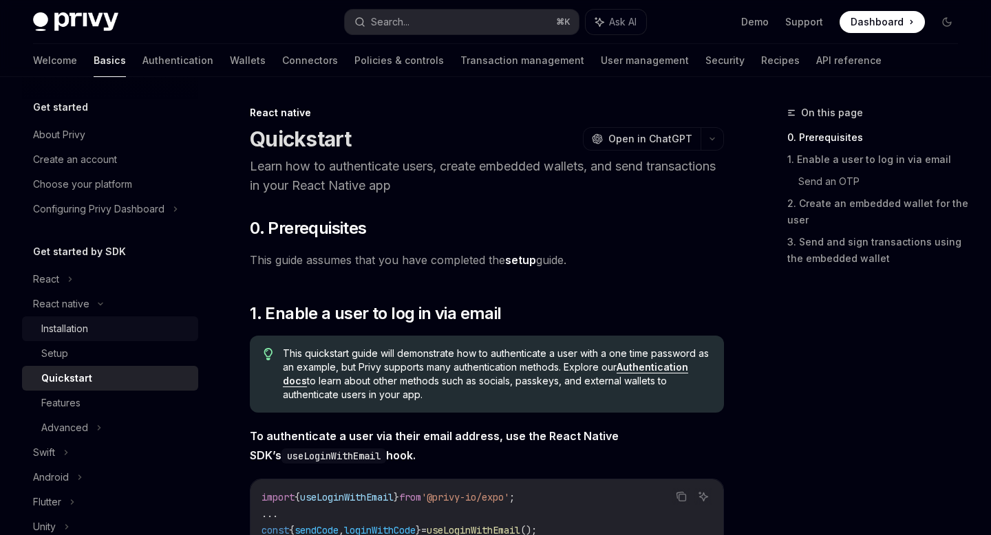
click at [74, 332] on div "Installation" at bounding box center [64, 329] width 47 height 17
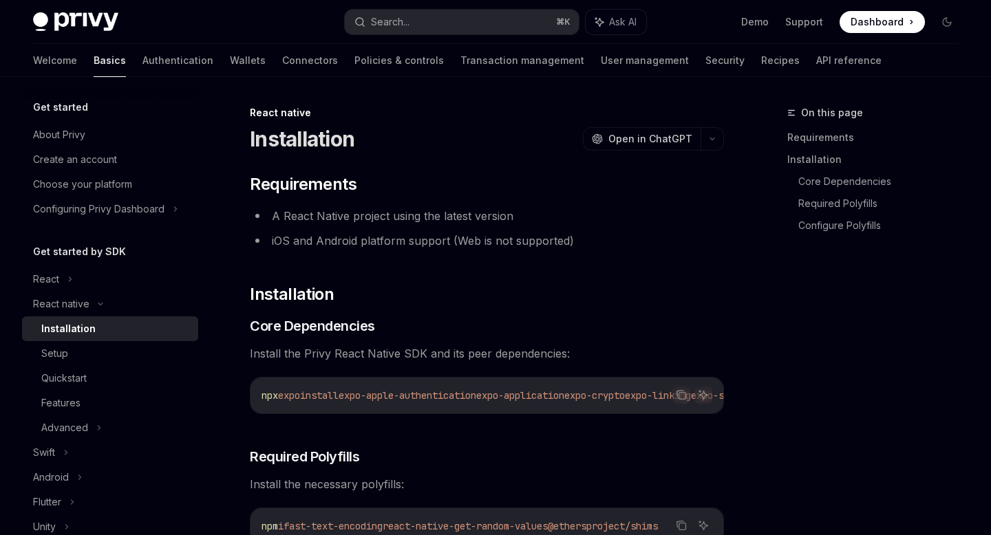
type textarea "*"
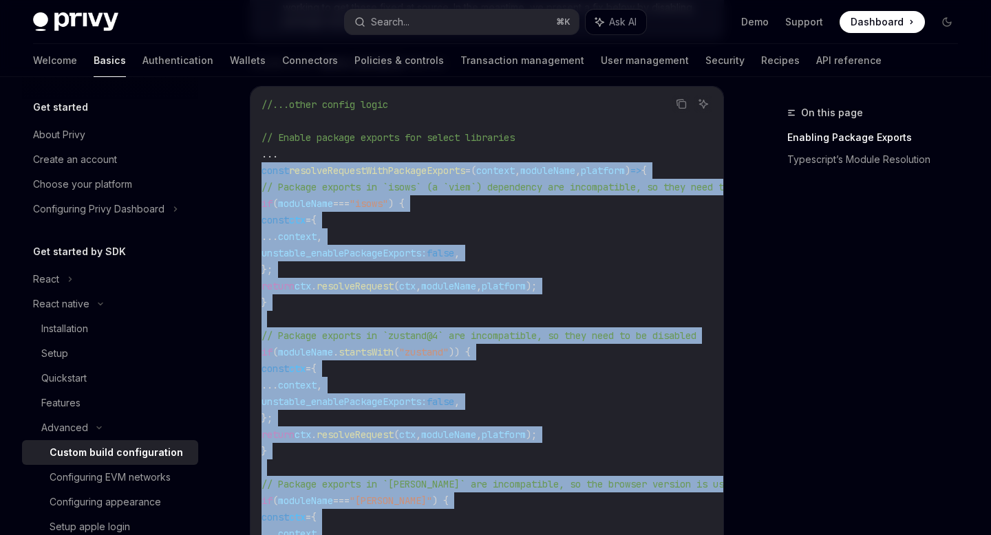
scroll to position [471, 0]
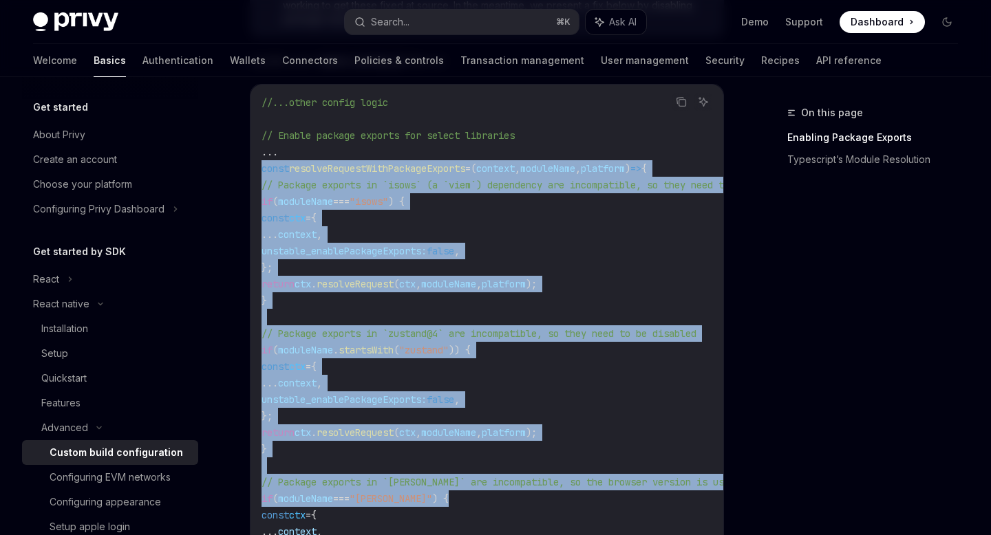
drag, startPoint x: 261, startPoint y: 209, endPoint x: 575, endPoint y: 503, distance: 429.9
click at [575, 503] on div "//...other config logic // Enable package exports for select libraries ... cons…" at bounding box center [486, 499] width 473 height 829
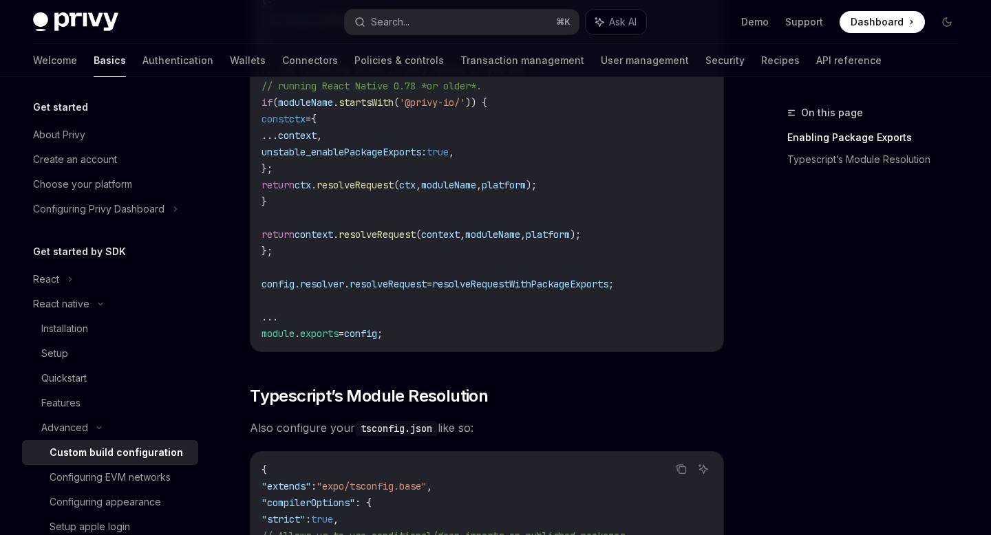
scroll to position [1261, 0]
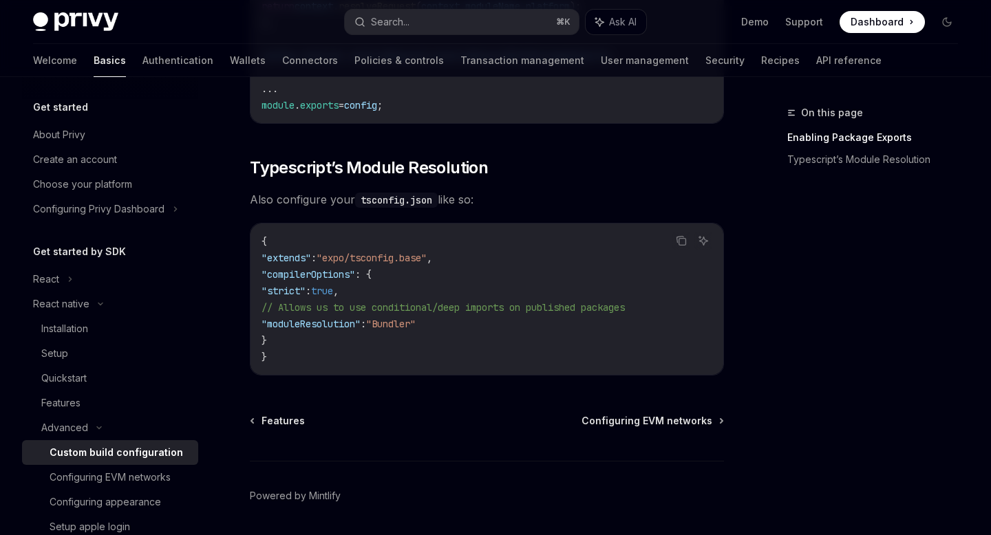
drag, startPoint x: 294, startPoint y: 340, endPoint x: 250, endPoint y: 284, distance: 70.6
click at [250, 284] on div "{ "extends" : "expo/tsconfig.base" , "compilerOptions" : { "strict" : true , //…" at bounding box center [486, 299] width 473 height 151
copy code ""compilerOptions" : { "strict" : true , // Allows us to use conditional/deep im…"
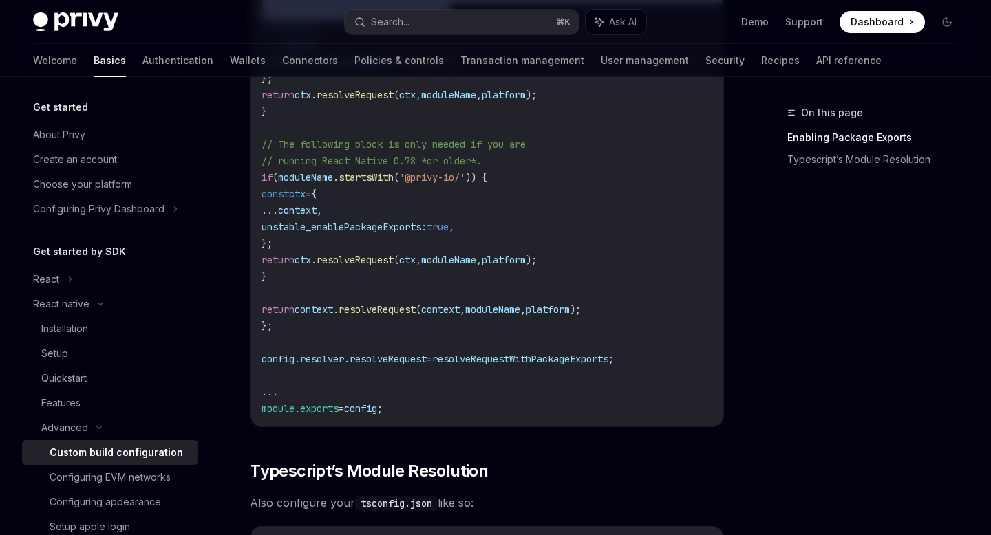
scroll to position [911, 0]
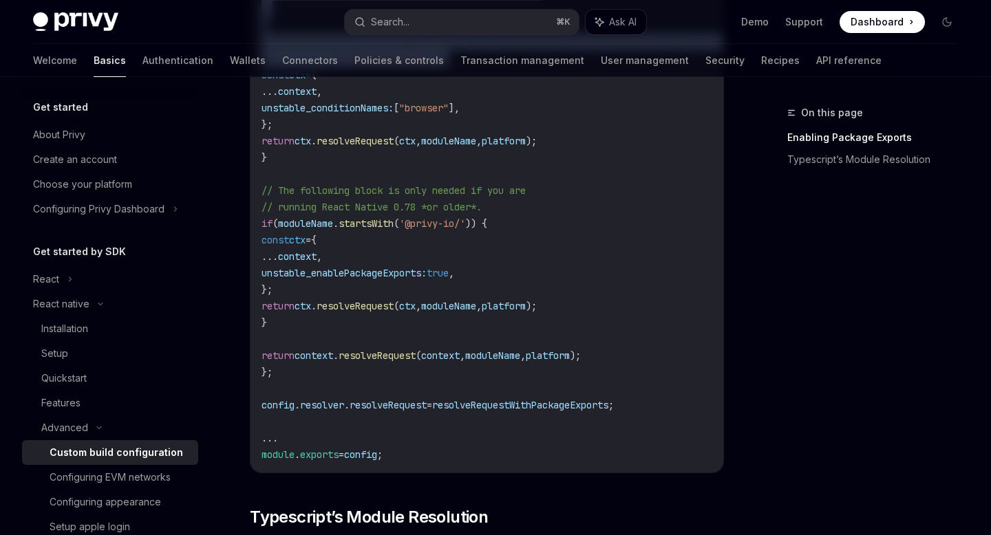
drag, startPoint x: 309, startPoint y: 320, endPoint x: 243, endPoint y: 191, distance: 144.6
click at [244, 190] on div "Advanced Custom build configuration OpenAI Open in ChatGPT OpenAI Open in ChatG…" at bounding box center [358, 62] width 738 height 1736
copy code "// The following block is only needed if you are // running React Native 0.78 *…"
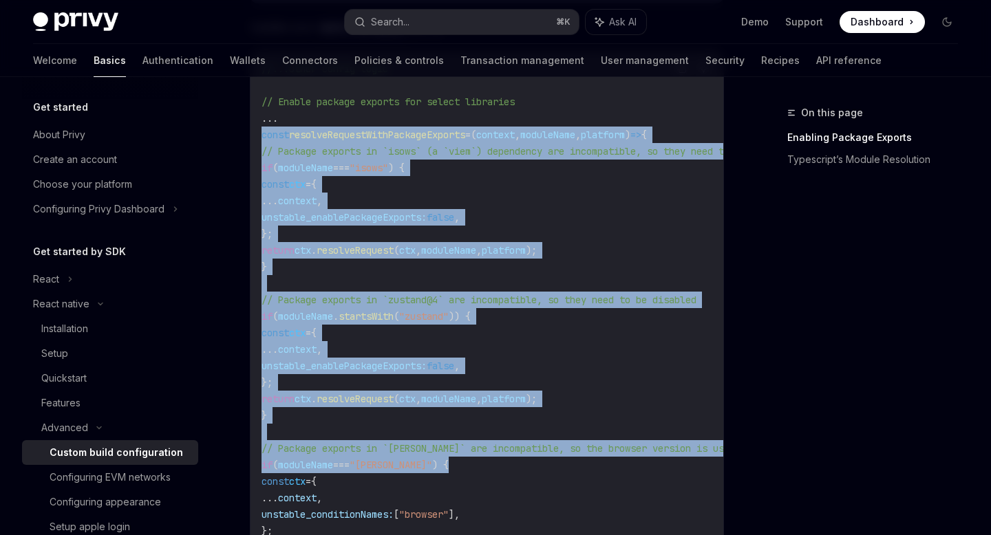
scroll to position [504, 0]
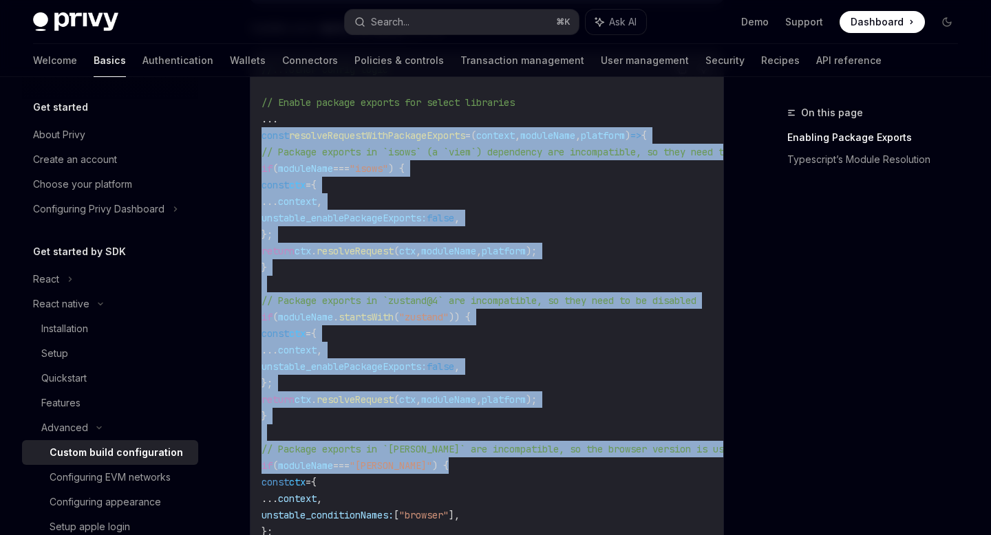
drag, startPoint x: 371, startPoint y: 275, endPoint x: 239, endPoint y: 152, distance: 179.7
click at [240, 152] on div "Advanced Custom build configuration OpenAI Open in ChatGPT OpenAI Open in ChatG…" at bounding box center [358, 469] width 738 height 1736
copy code "// Package exports in `isows` (a `viem`) dependency are incompatible, so they n…"
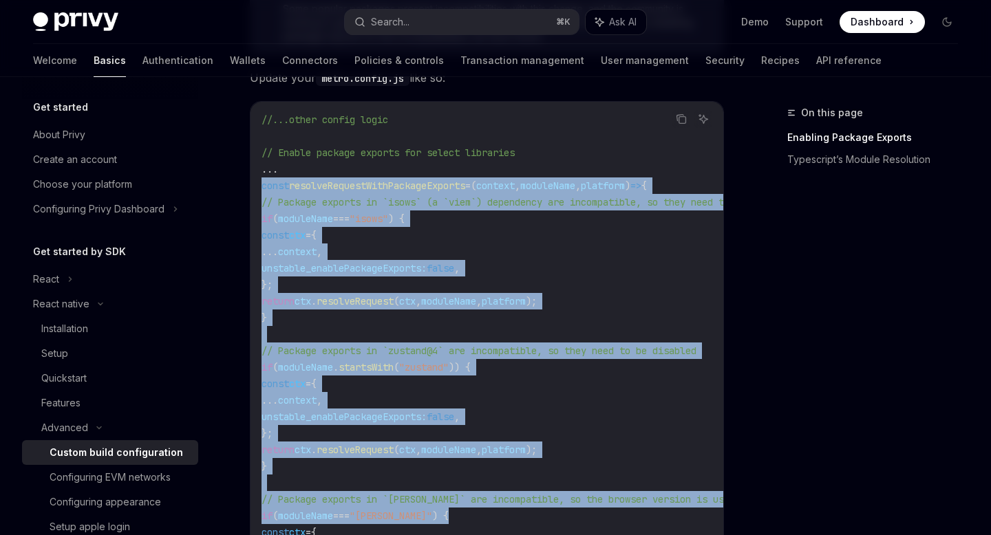
scroll to position [569, 0]
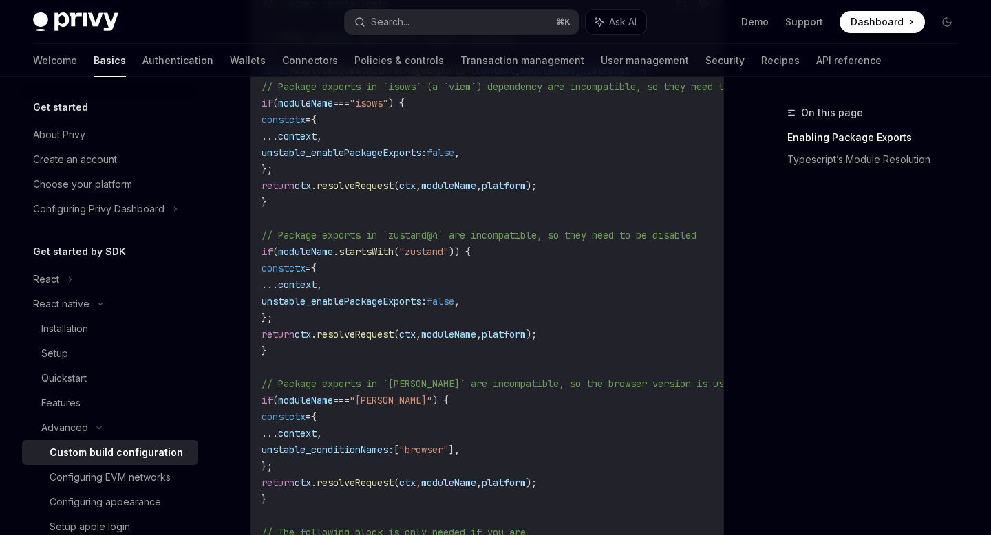
click at [409, 239] on span "// Package exports in `zustand@4` are incompatible, so they need to be disabled" at bounding box center [478, 235] width 435 height 12
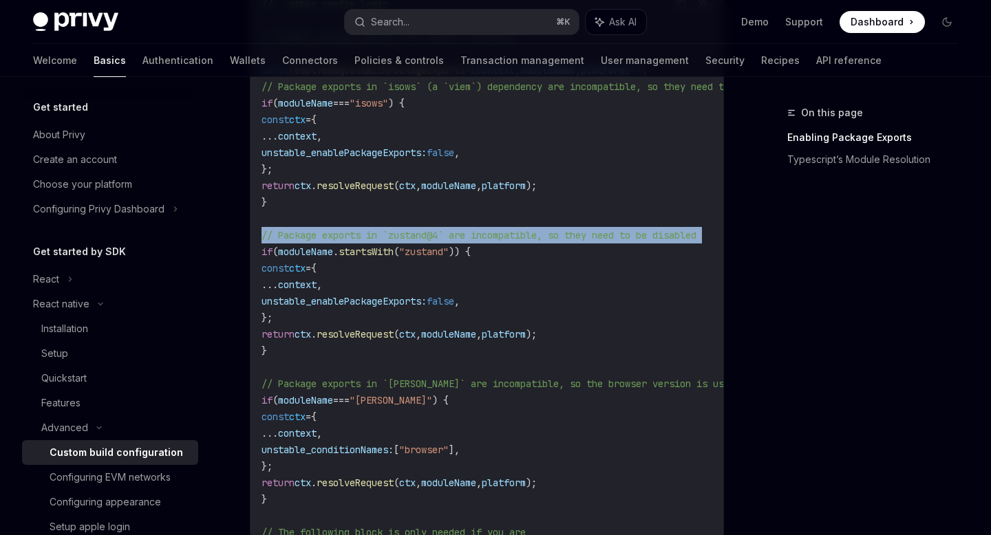
click at [409, 239] on span "// Package exports in `zustand@4` are incompatible, so they need to be disabled" at bounding box center [478, 235] width 435 height 12
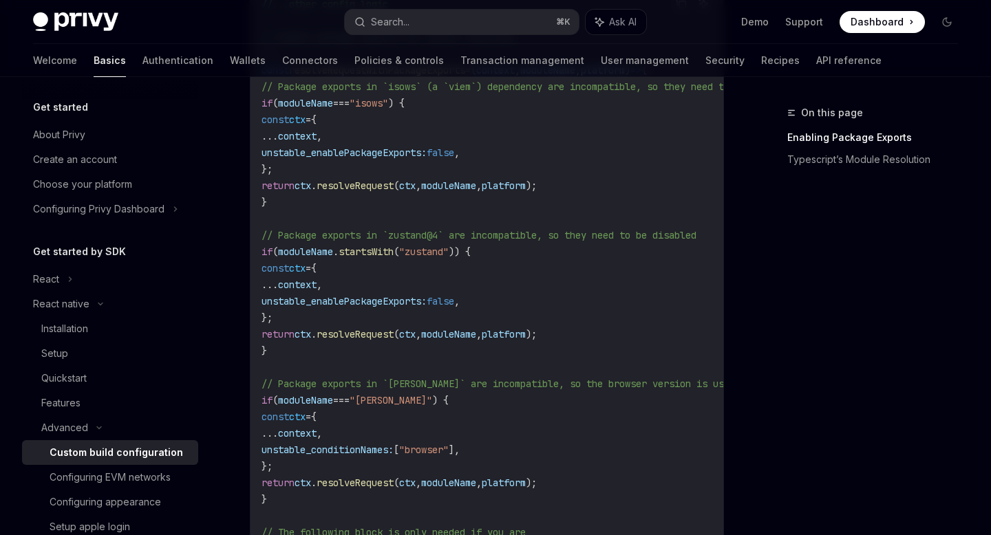
click at [419, 385] on span "// Package exports in `[PERSON_NAME]` are incompatible, so the browser version …" at bounding box center [497, 384] width 473 height 12
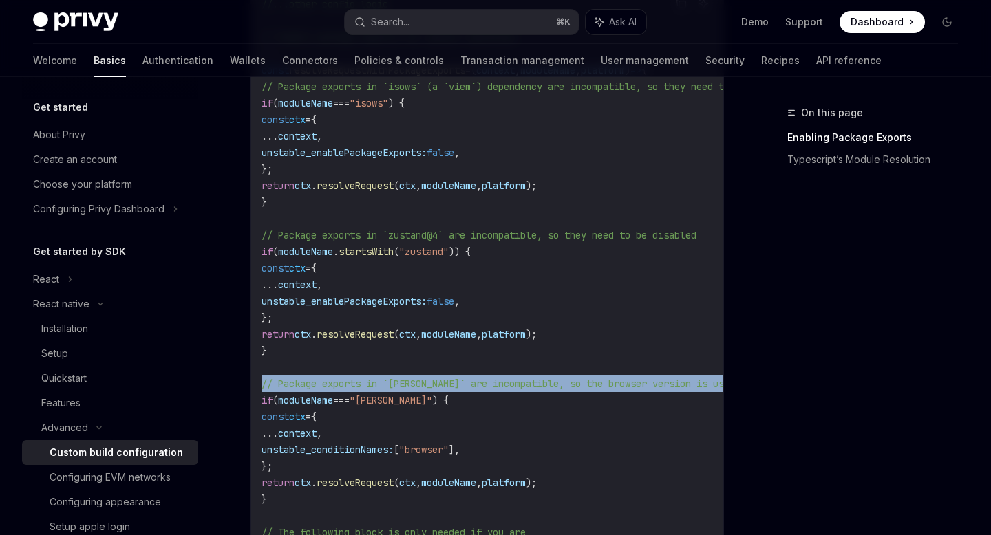
copy code "// Package exports in `[PERSON_NAME]` are incompatible, so the browser version …"
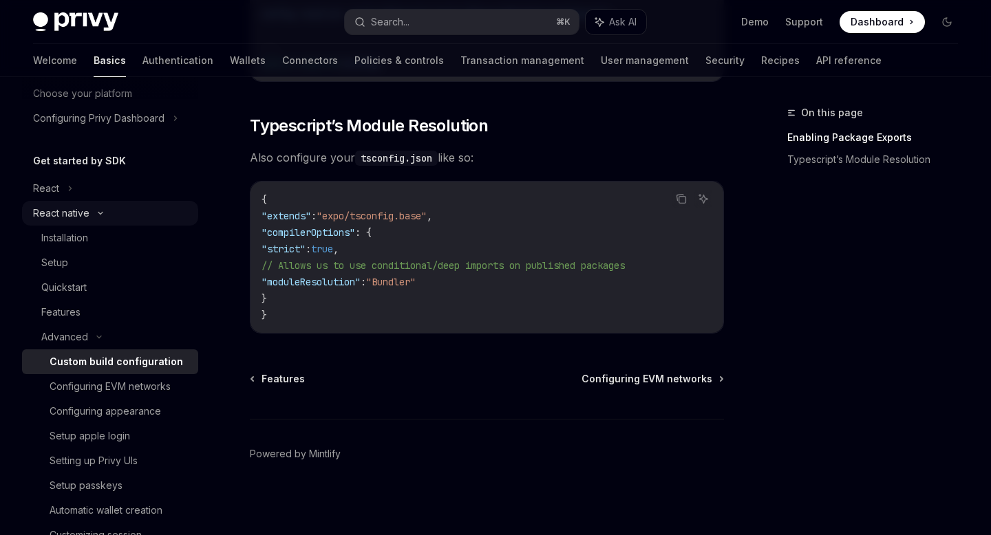
scroll to position [0, 0]
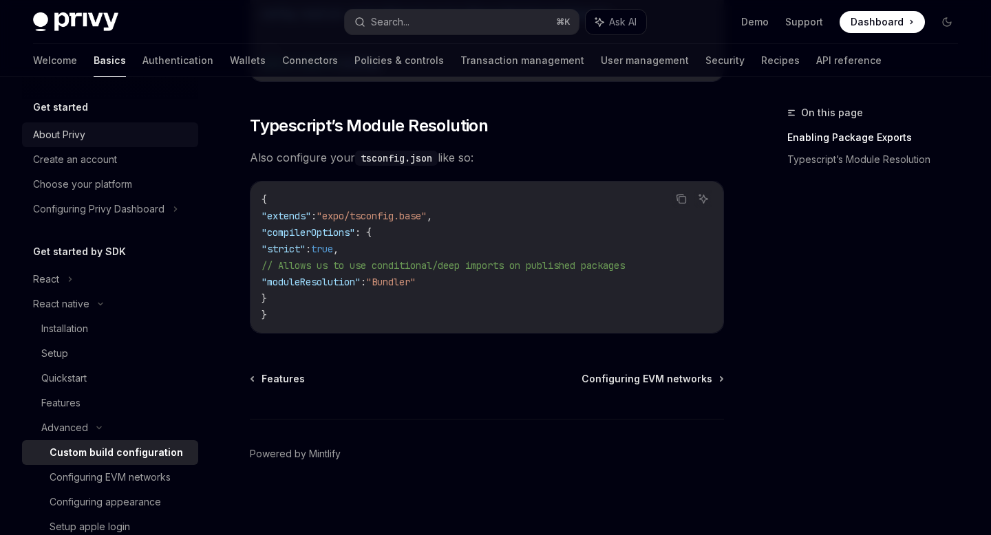
click at [115, 140] on div "About Privy" at bounding box center [111, 135] width 157 height 17
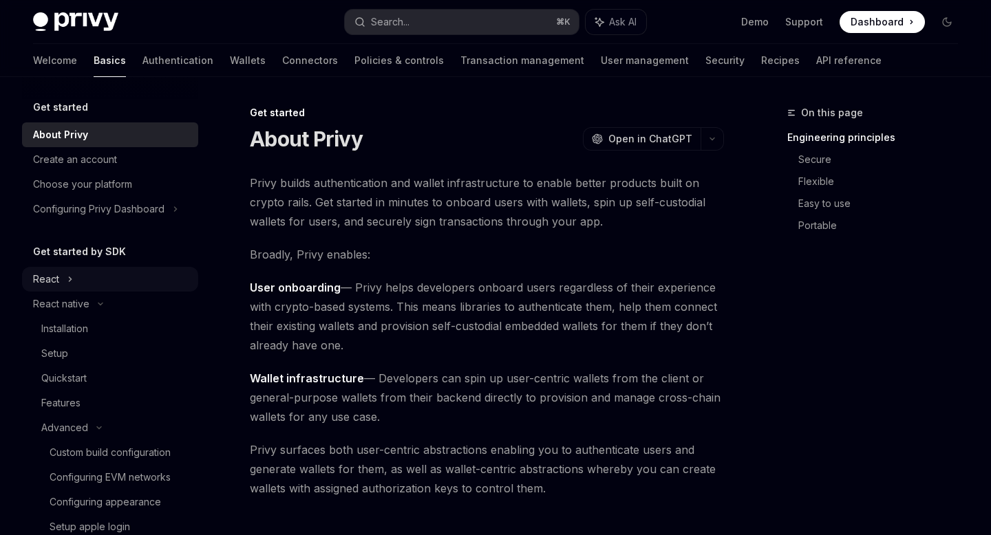
click at [119, 285] on div "React" at bounding box center [110, 279] width 176 height 25
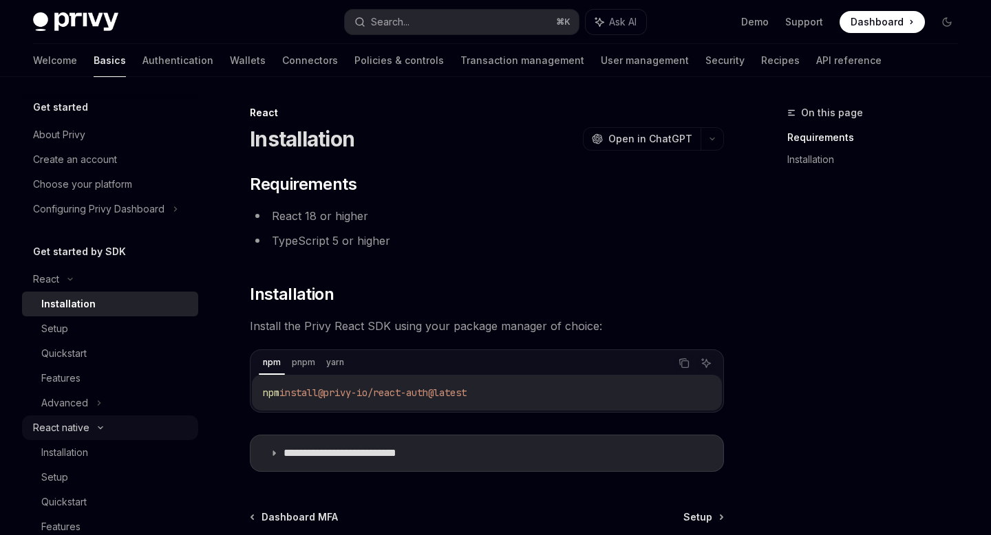
click at [91, 428] on div "React native" at bounding box center [110, 428] width 176 height 25
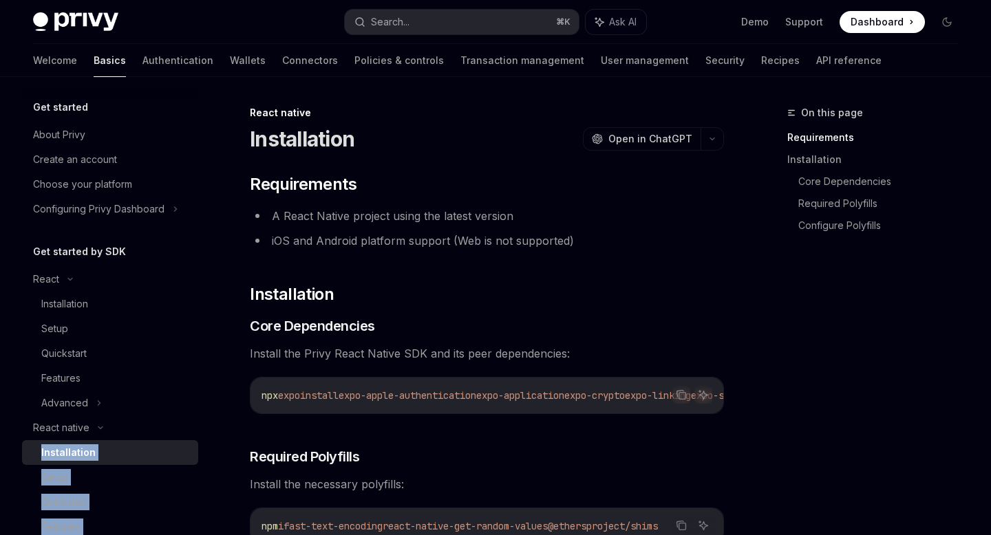
click at [76, 454] on div "Installation" at bounding box center [68, 453] width 54 height 17
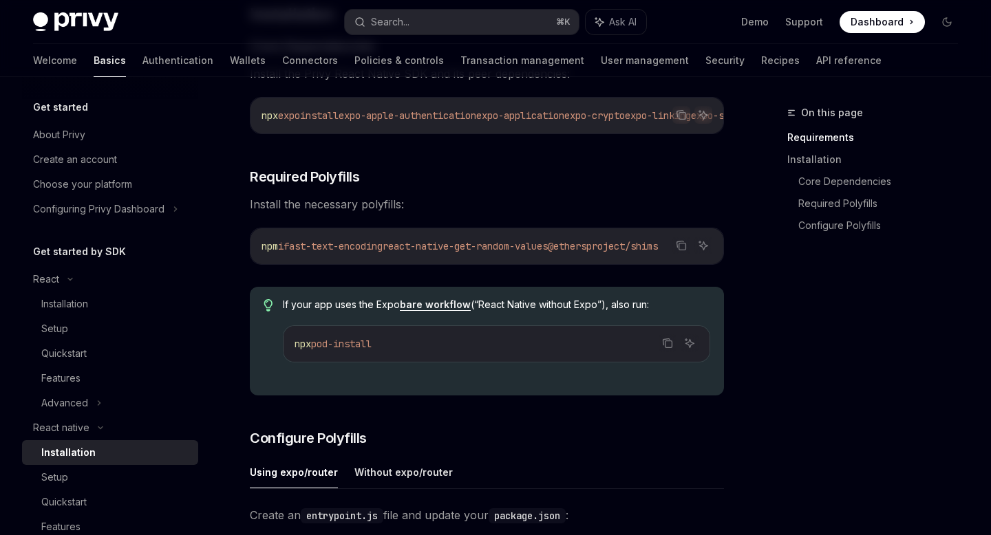
scroll to position [295, 0]
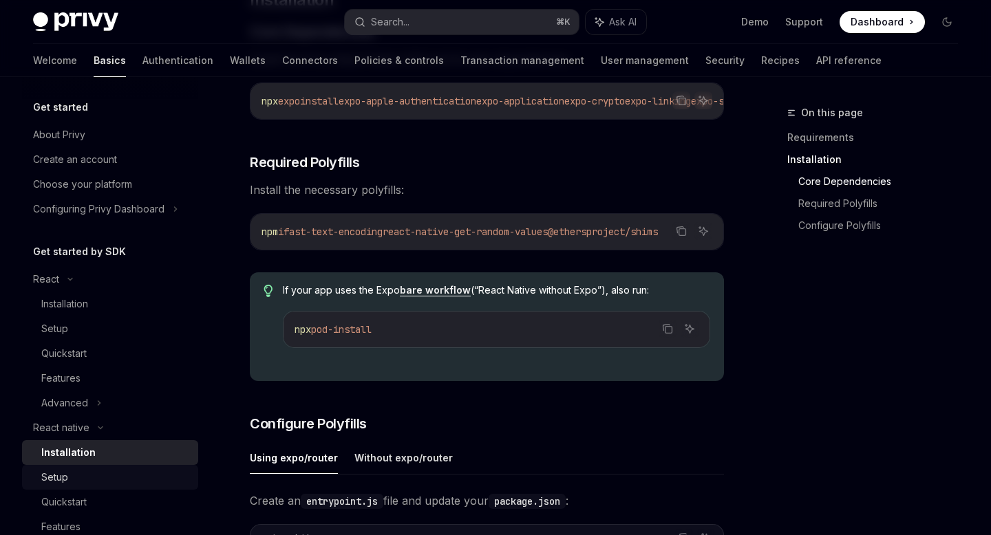
click at [34, 482] on link "Setup" at bounding box center [110, 477] width 176 height 25
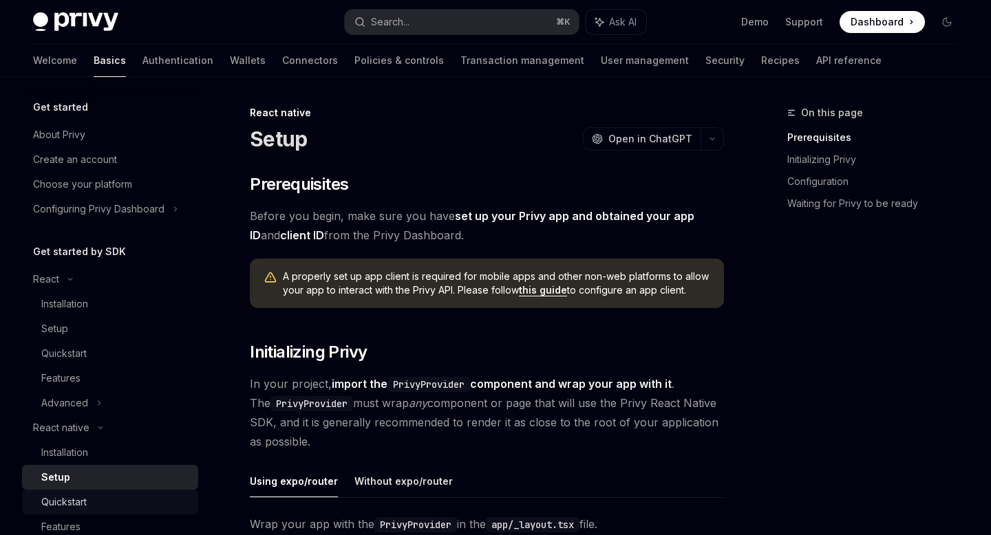
scroll to position [1, 0]
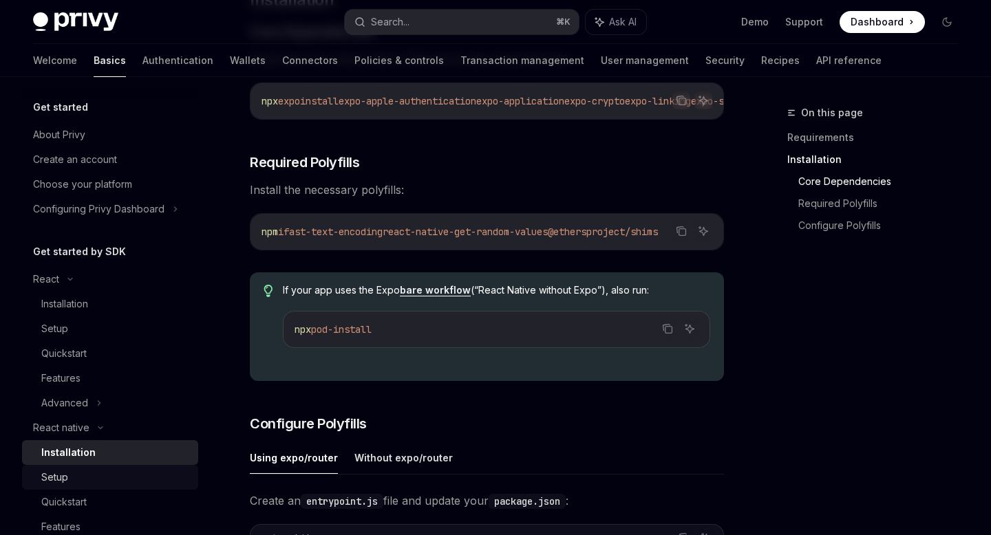
click at [112, 476] on div "Setup" at bounding box center [115, 477] width 149 height 17
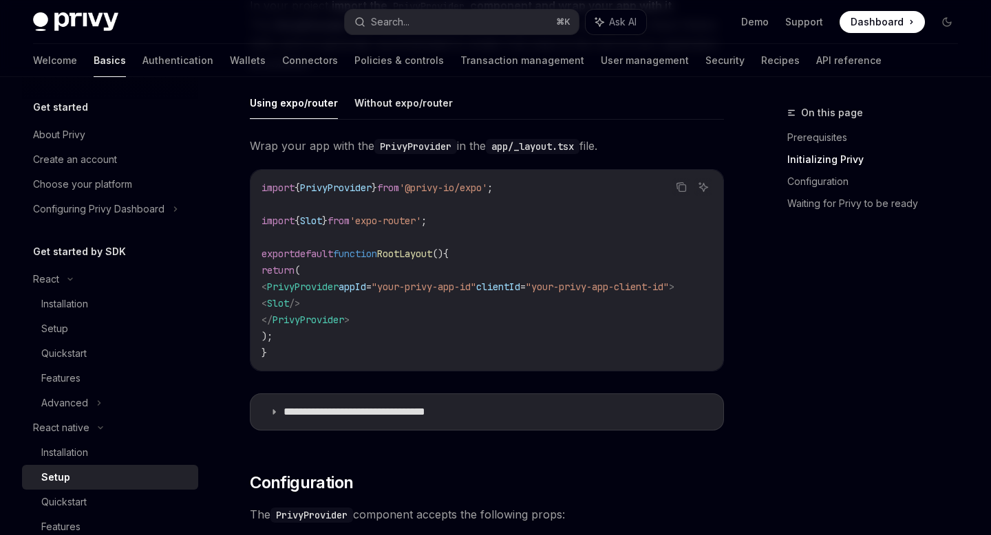
scroll to position [379, 0]
click at [133, 460] on div "Installation" at bounding box center [115, 453] width 149 height 17
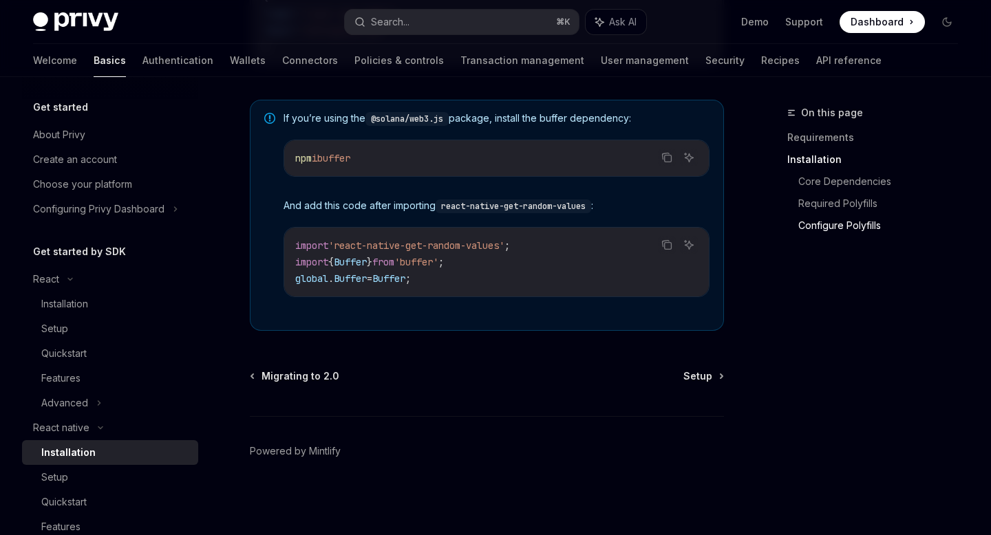
scroll to position [1034, 0]
click at [88, 506] on div "Quickstart" at bounding box center [115, 502] width 149 height 17
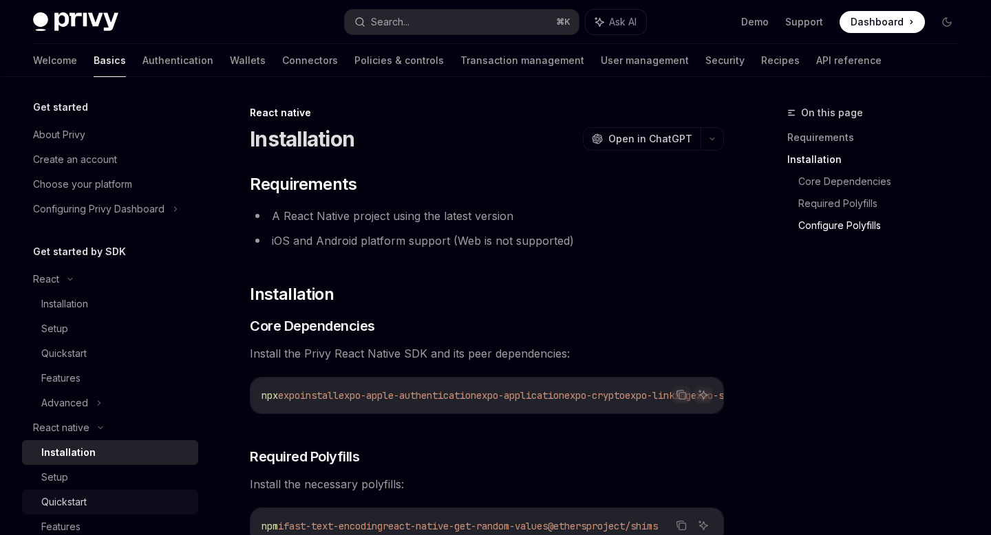
type textarea "*"
